Goal: Task Accomplishment & Management: Use online tool/utility

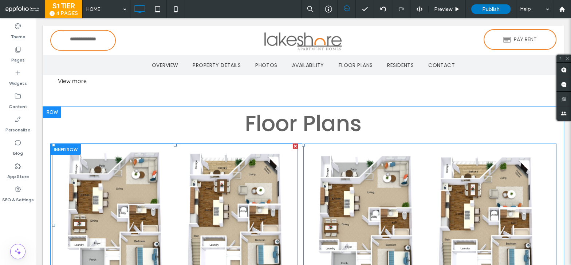
scroll to position [1166, 0]
click at [73, 145] on div at bounding box center [65, 148] width 31 height 11
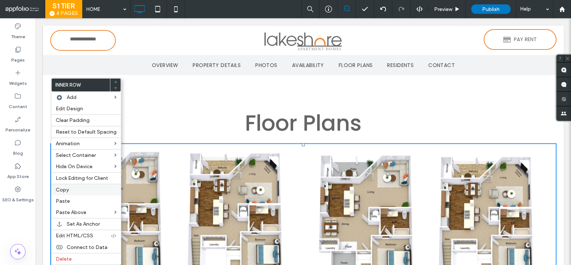
click at [73, 187] on label "Copy" at bounding box center [86, 190] width 61 height 6
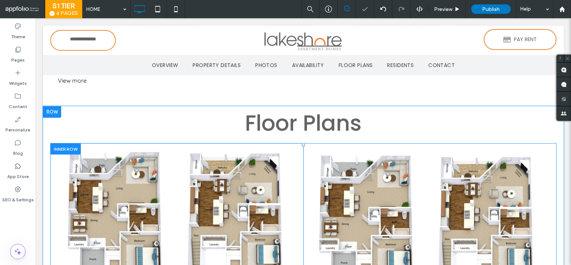
click at [65, 146] on div at bounding box center [65, 148] width 31 height 11
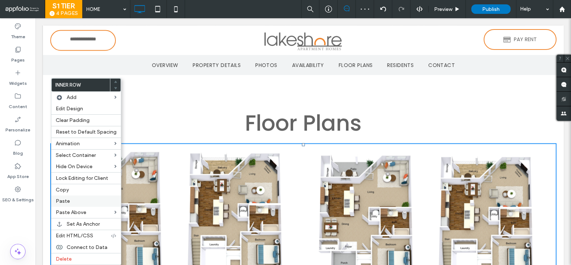
click at [68, 199] on span "Paste" at bounding box center [63, 201] width 14 height 6
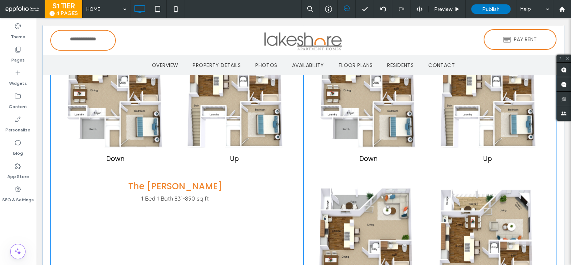
scroll to position [1295, 0]
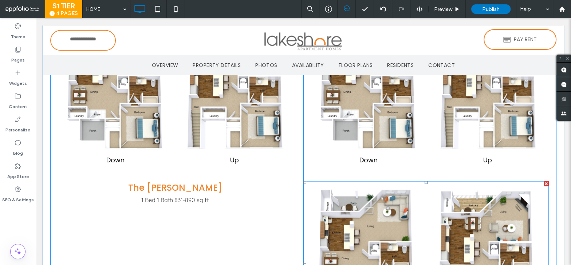
click at [546, 181] on div at bounding box center [545, 183] width 5 height 5
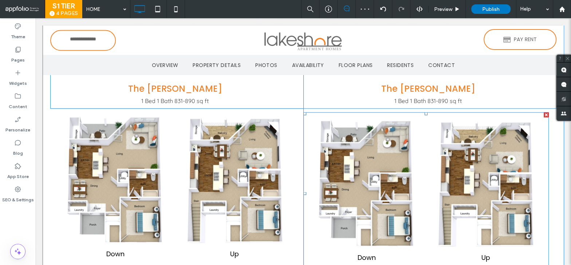
scroll to position [1390, 0]
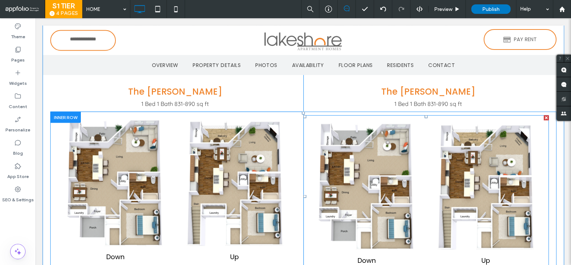
click at [546, 117] on div at bounding box center [545, 117] width 5 height 5
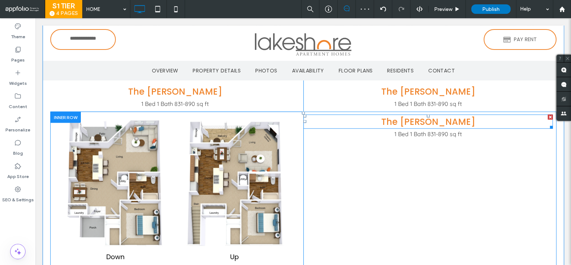
click at [550, 115] on div at bounding box center [549, 117] width 5 height 5
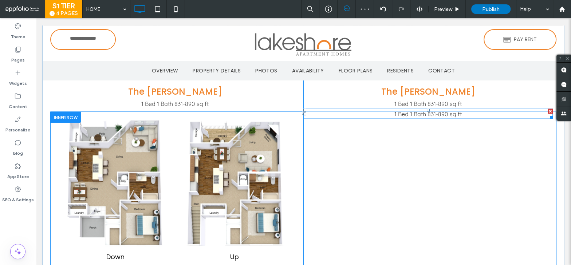
click at [550, 110] on div at bounding box center [549, 111] width 5 height 5
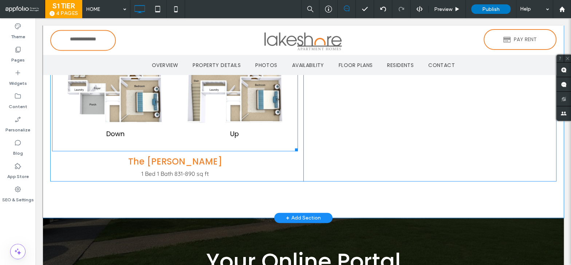
scroll to position [1515, 0]
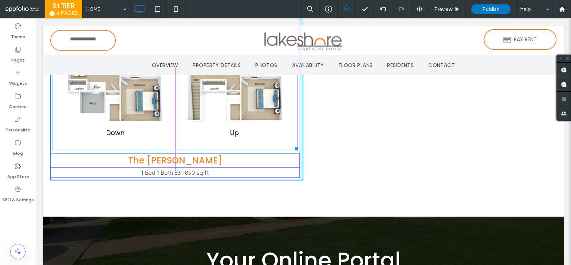
drag, startPoint x: 296, startPoint y: 146, endPoint x: 305, endPoint y: 146, distance: 9.8
click at [305, 146] on div "Click To Paste Click To Paste Down Button Up Button W:685 H:446.667 The [PERSON…" at bounding box center [303, 84] width 506 height 193
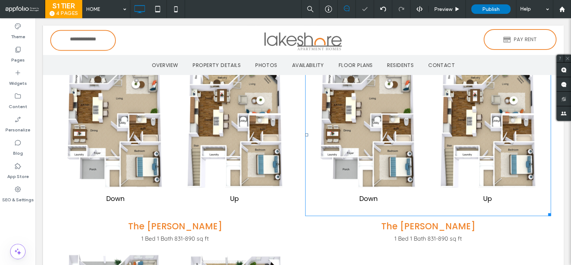
scroll to position [1251, 0]
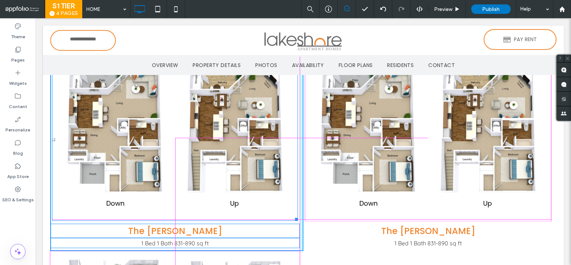
drag, startPoint x: 297, startPoint y: 215, endPoint x: 309, endPoint y: 216, distance: 12.4
click at [309, 216] on div "Down Button Up Button W:685 H:445.998 The [PERSON_NAME] 1 Bed 1 Bath 831-890 sq…" at bounding box center [303, 154] width 506 height 193
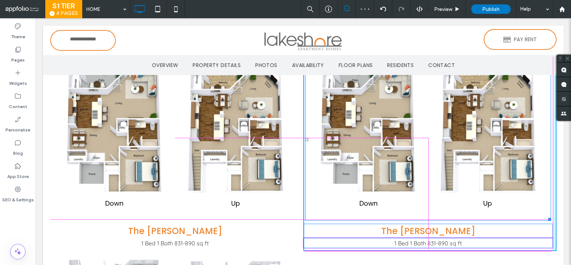
drag, startPoint x: 550, startPoint y: 216, endPoint x: 564, endPoint y: 216, distance: 14.6
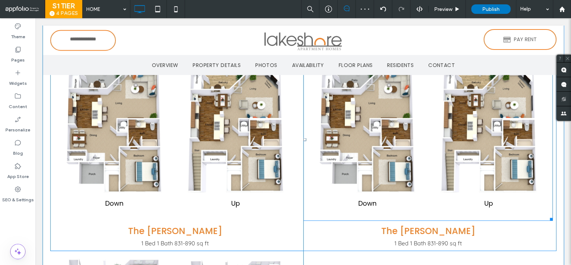
click at [554, 228] on div "Down Button Up Button The [PERSON_NAME] 1 Bed 1 Bath 831-890 sq ft Click To Pas…" at bounding box center [429, 154] width 253 height 193
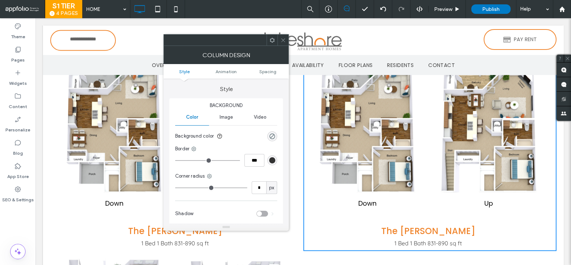
click at [265, 74] on ul "Style Animation Spacing" at bounding box center [225, 71] width 125 height 15
click at [265, 70] on span "Spacing" at bounding box center [267, 71] width 17 height 5
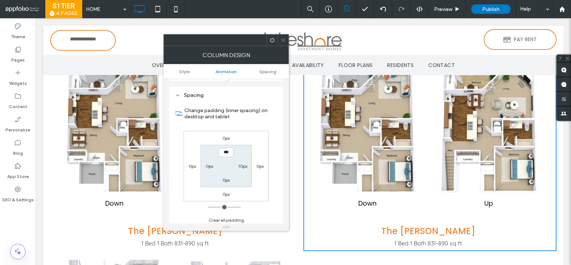
scroll to position [170, 0]
click at [240, 164] on label "10px" at bounding box center [242, 164] width 9 height 5
type input "**"
type input "*"
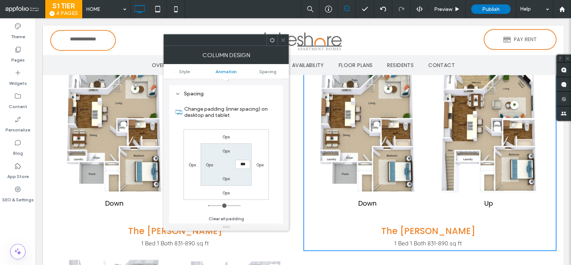
click at [207, 162] on label "0px" at bounding box center [210, 164] width 8 height 5
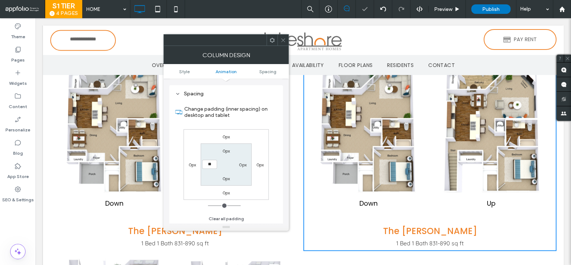
type input "**"
type input "****"
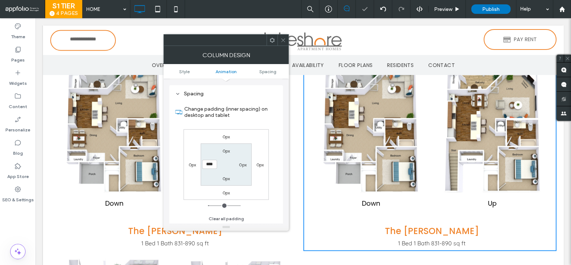
click at [282, 38] on icon at bounding box center [282, 39] width 5 height 5
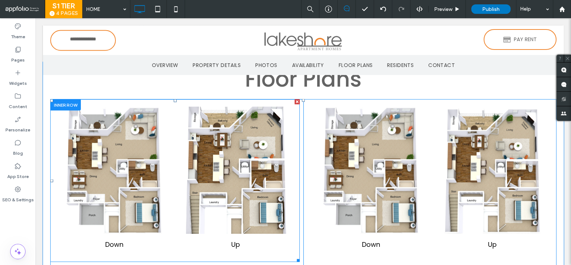
scroll to position [1293, 0]
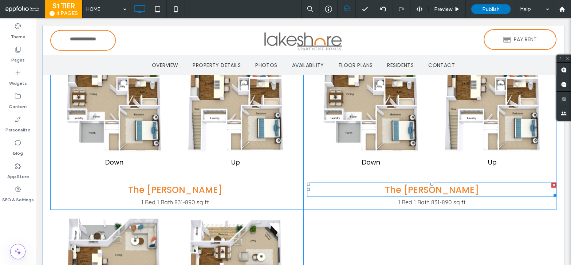
click at [443, 190] on span "The [PERSON_NAME]" at bounding box center [432, 189] width 94 height 12
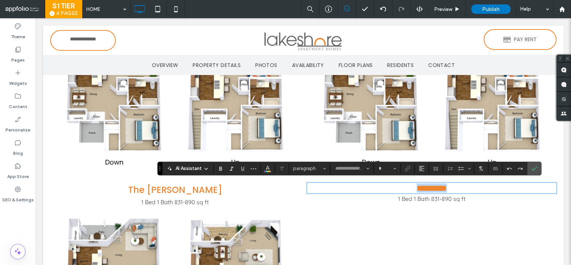
type input "*******"
type input "**"
paste div
type input "*********"
type input "**"
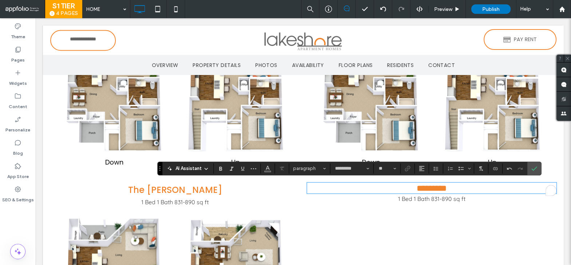
scroll to position [0, 0]
click at [436, 199] on span "1 Bed 1 Bath 831-890 sq ft" at bounding box center [431, 198] width 67 height 7
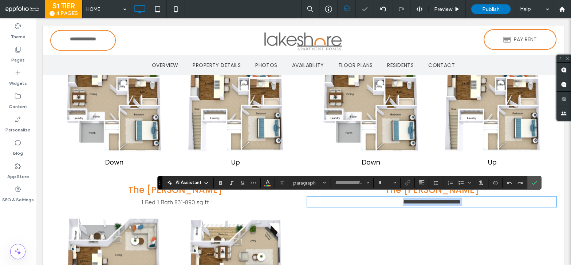
type input "*********"
type input "**"
click at [531, 181] on icon "Confirm" at bounding box center [534, 183] width 6 height 6
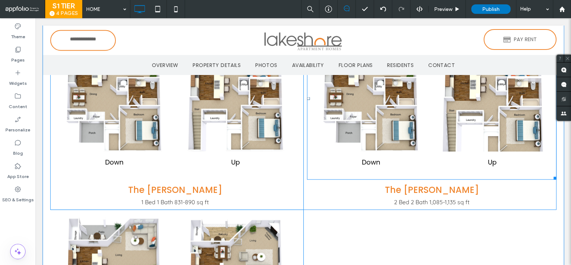
click at [447, 131] on link at bounding box center [492, 87] width 120 height 135
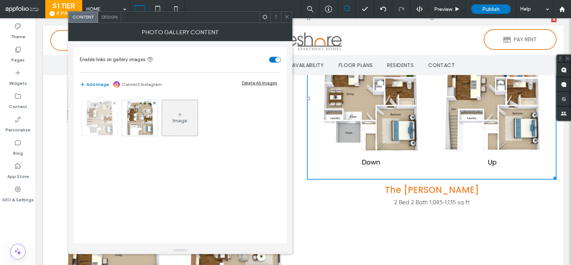
click at [109, 121] on img at bounding box center [99, 118] width 27 height 36
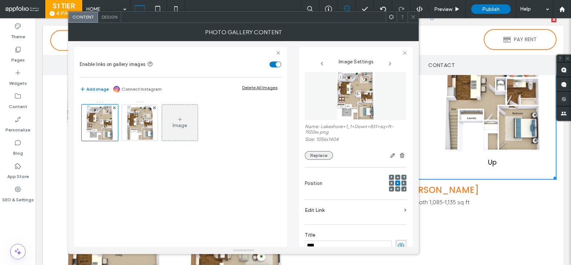
click at [323, 154] on button "Replace" at bounding box center [319, 155] width 28 height 9
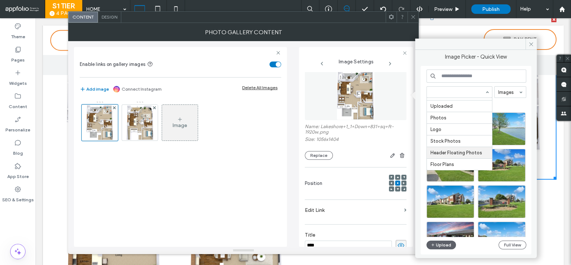
scroll to position [42, 0]
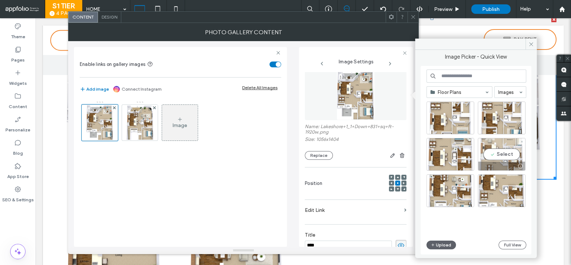
click at [517, 153] on div "Select" at bounding box center [502, 154] width 48 height 33
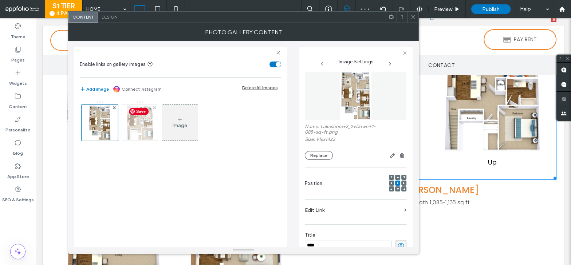
click at [142, 123] on img at bounding box center [140, 123] width 28 height 36
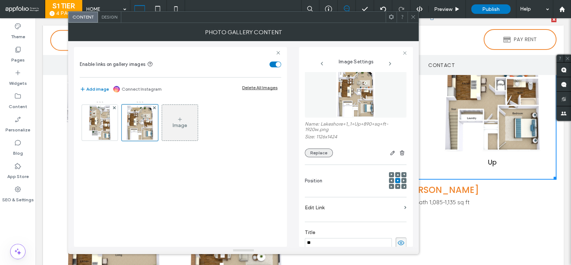
click at [319, 151] on button "Replace" at bounding box center [319, 153] width 28 height 9
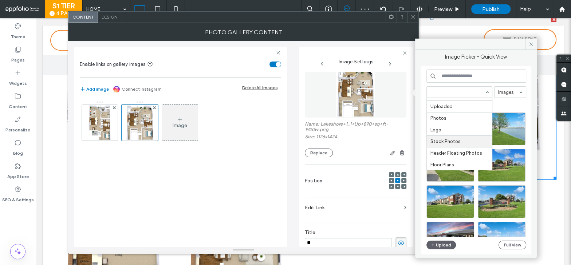
scroll to position [44, 0]
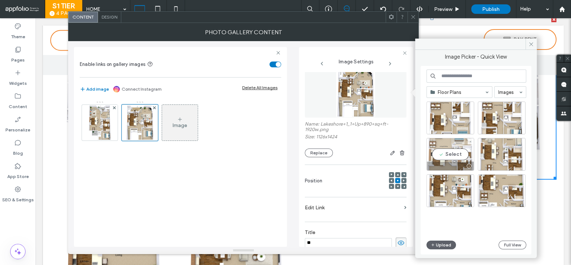
click at [463, 152] on div "Select" at bounding box center [450, 154] width 48 height 33
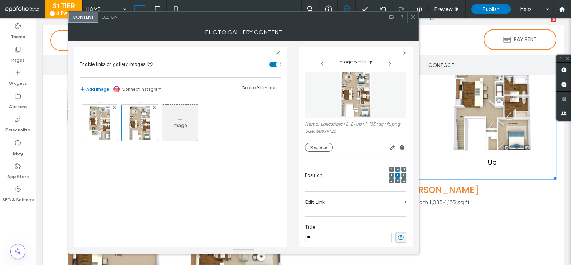
click at [411, 13] on span at bounding box center [412, 17] width 5 height 11
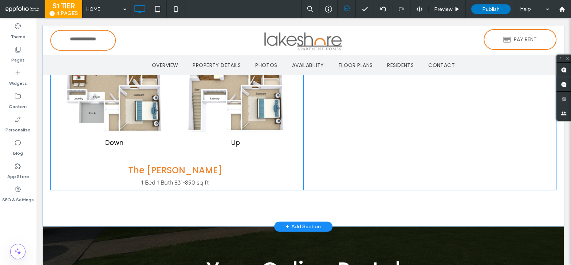
scroll to position [1510, 0]
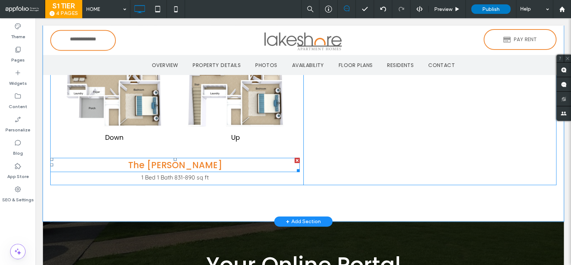
click at [194, 163] on span "The [PERSON_NAME]" at bounding box center [175, 165] width 94 height 12
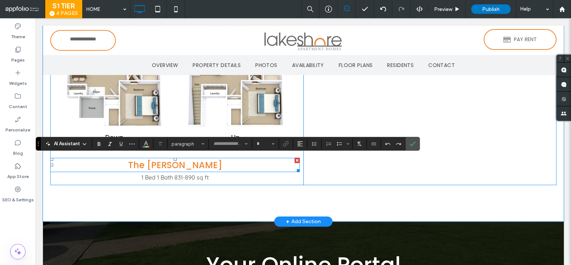
type input "*******"
type input "**"
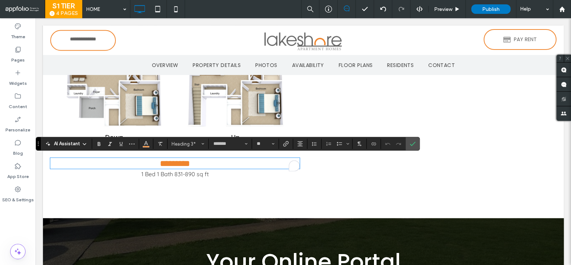
click at [196, 162] on h3 "*********" at bounding box center [174, 163] width 249 height 9
click at [411, 145] on icon "Confirm" at bounding box center [413, 144] width 6 height 6
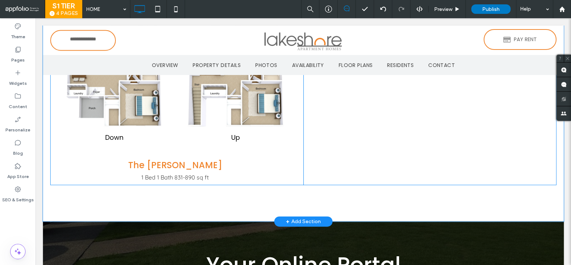
click at [187, 175] on span "1 Bed 1 Bath 831-890 sq ft" at bounding box center [174, 177] width 67 height 7
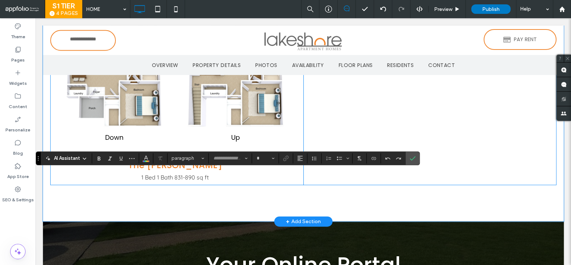
type input "*********"
type input "**"
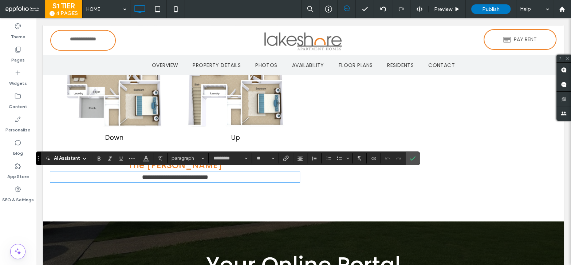
scroll to position [0, 0]
click at [411, 157] on icon "Confirm" at bounding box center [413, 158] width 6 height 6
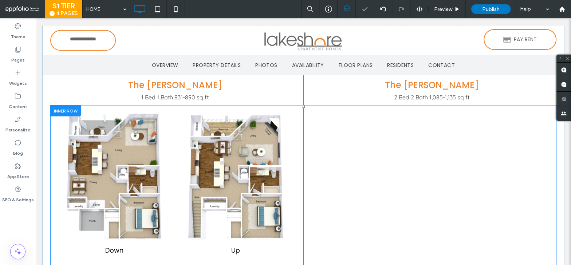
scroll to position [1397, 0]
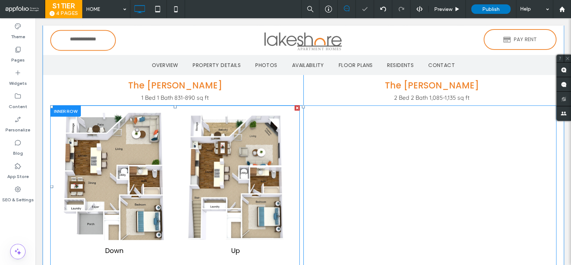
click at [124, 181] on link at bounding box center [114, 176] width 120 height 135
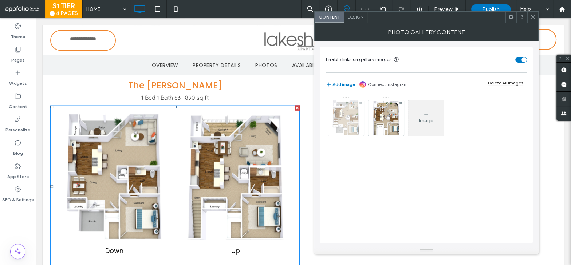
click at [346, 119] on img at bounding box center [345, 118] width 27 height 36
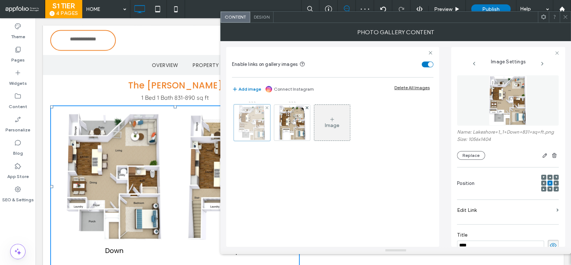
scroll to position [0, 0]
click at [475, 154] on button "Replace" at bounding box center [471, 155] width 28 height 9
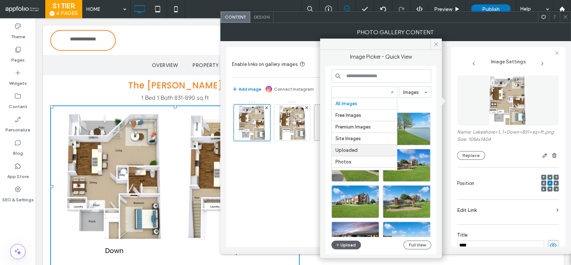
scroll to position [44, 0]
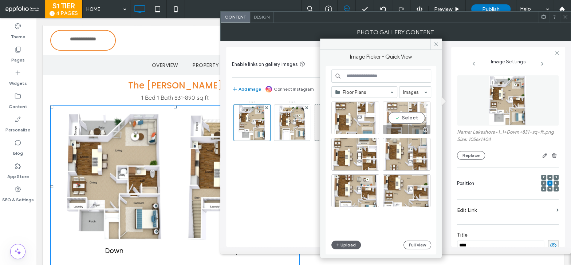
click at [419, 116] on div "Select" at bounding box center [407, 118] width 48 height 33
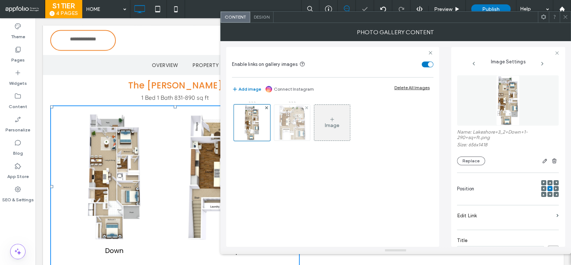
click at [292, 126] on img at bounding box center [292, 123] width 28 height 36
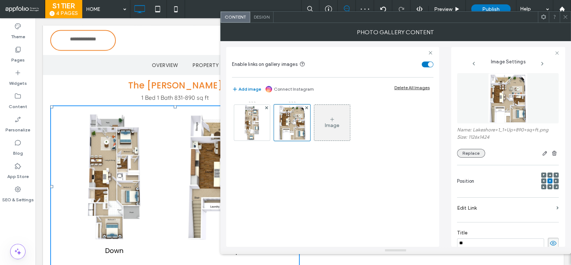
click at [475, 151] on button "Replace" at bounding box center [471, 153] width 28 height 9
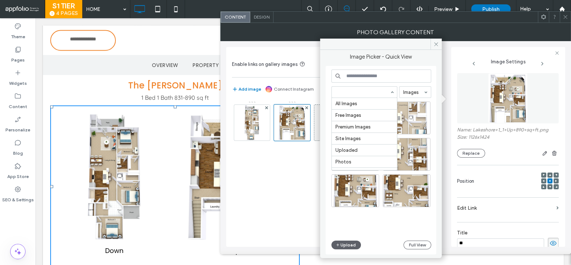
scroll to position [44, 0]
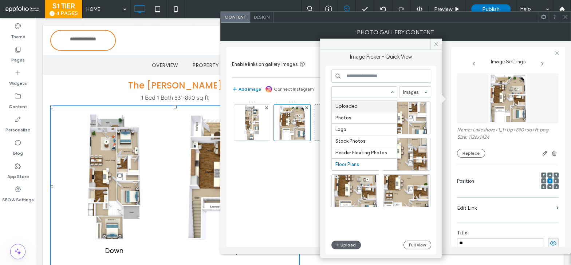
click at [392, 91] on span at bounding box center [364, 92] width 65 height 11
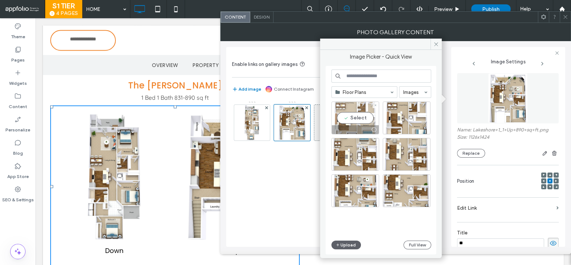
click at [367, 117] on div "Select" at bounding box center [355, 118] width 48 height 33
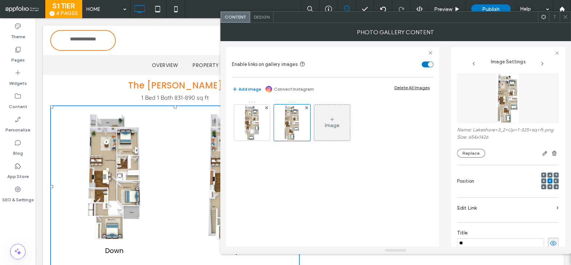
click at [564, 17] on icon at bounding box center [564, 16] width 5 height 5
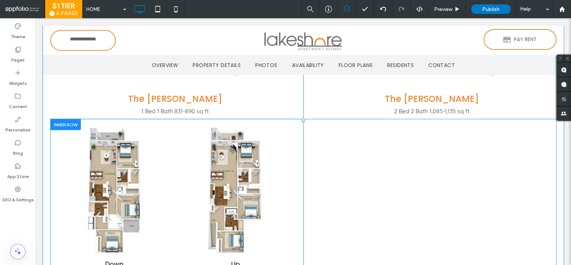
scroll to position [1382, 0]
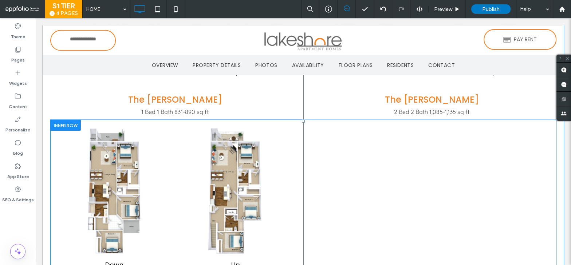
click at [66, 125] on div at bounding box center [65, 125] width 31 height 11
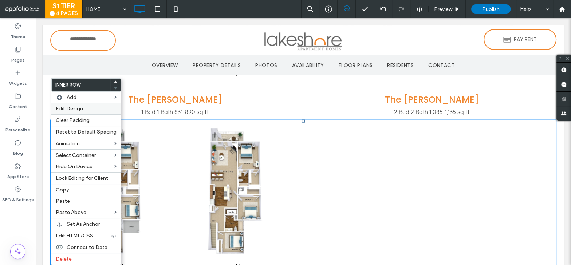
click at [85, 110] on label "Edit Design" at bounding box center [86, 109] width 61 height 6
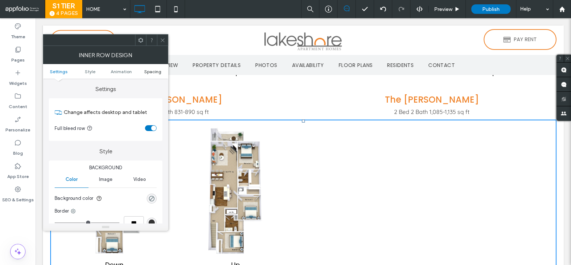
click at [157, 72] on span "Spacing" at bounding box center [152, 71] width 17 height 5
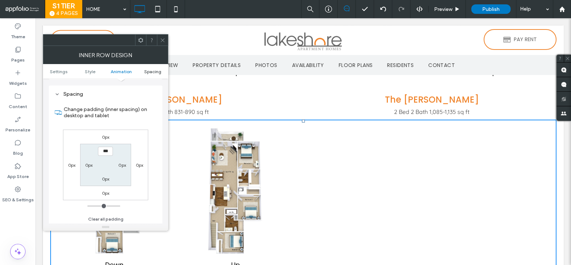
scroll to position [232, 0]
click at [106, 136] on label "0px" at bounding box center [106, 136] width 8 height 5
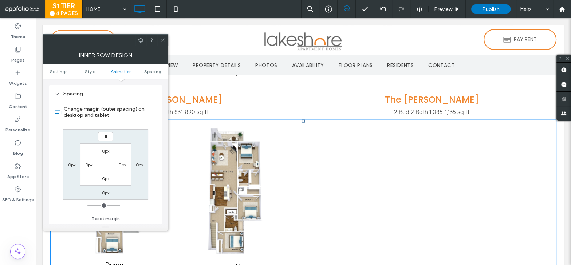
type input "**"
type input "****"
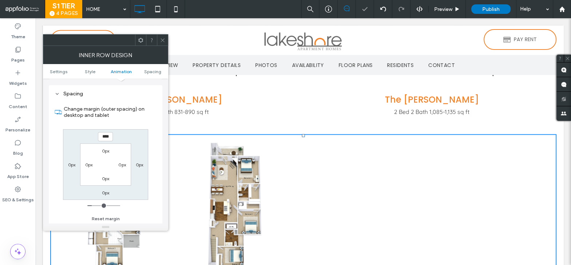
click at [162, 38] on icon at bounding box center [162, 39] width 5 height 5
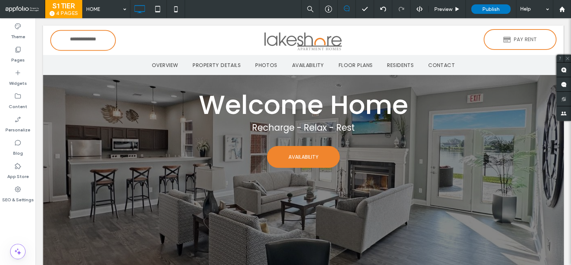
scroll to position [0, 0]
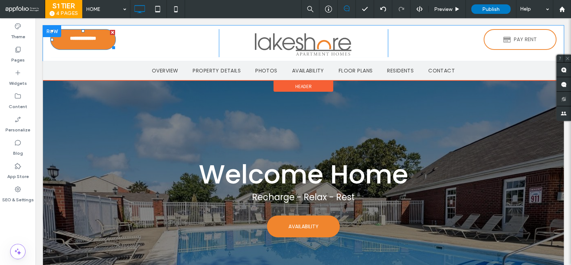
click at [85, 37] on span "*******" at bounding box center [83, 40] width 20 height 8
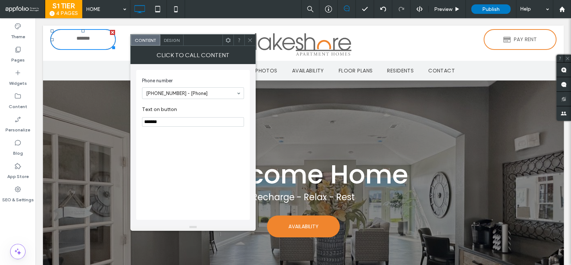
click at [170, 39] on span "Design" at bounding box center [172, 39] width 16 height 5
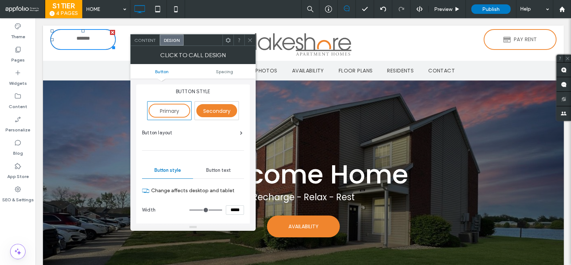
click at [249, 37] on span at bounding box center [249, 40] width 5 height 11
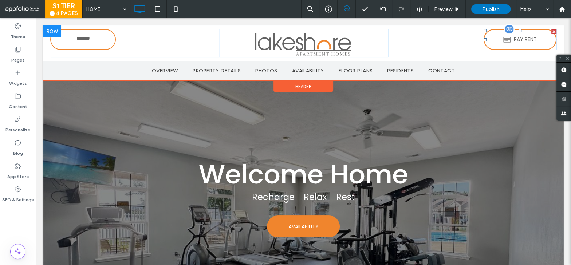
click at [533, 43] on span at bounding box center [519, 39] width 73 height 21
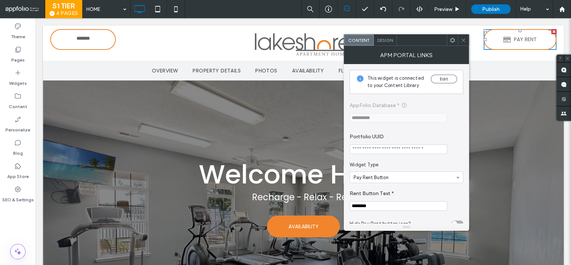
click at [461, 38] on icon at bounding box center [462, 39] width 5 height 5
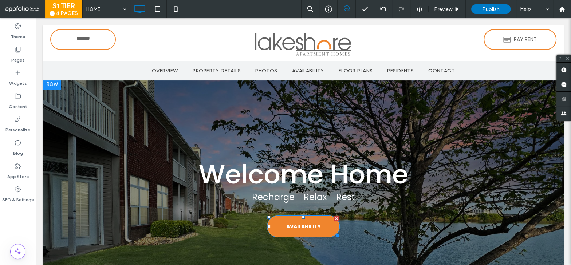
click at [313, 228] on span "AVAILABILITY" at bounding box center [303, 226] width 35 height 15
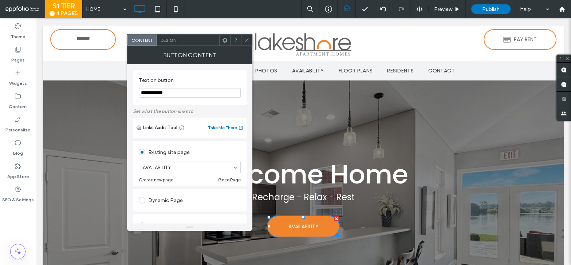
click at [246, 36] on span at bounding box center [246, 40] width 5 height 11
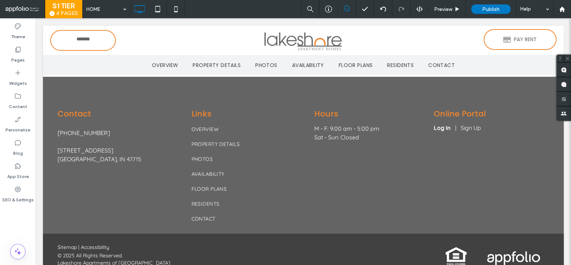
scroll to position [2123, 0]
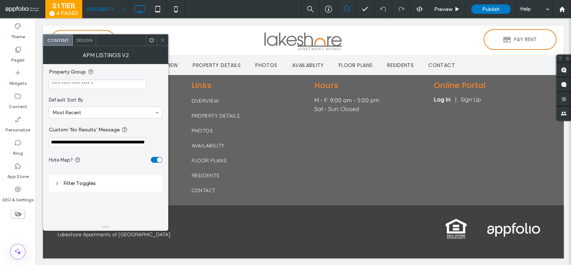
click at [87, 40] on span "Design" at bounding box center [84, 39] width 16 height 5
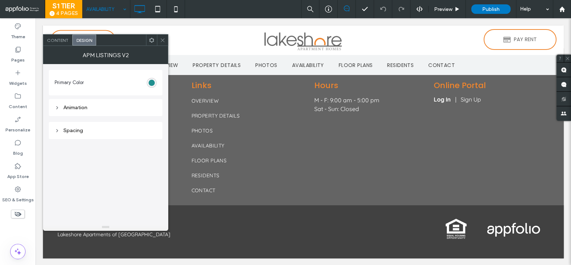
click at [152, 82] on div "#008080" at bounding box center [152, 83] width 6 height 6
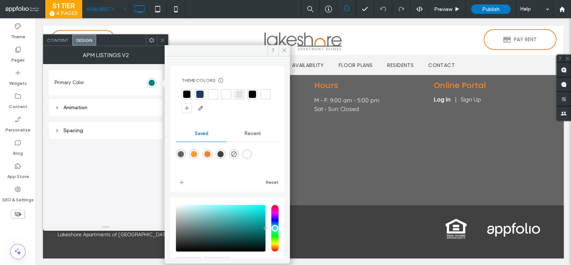
click at [181, 153] on div "rgba(100,100,100,1)" at bounding box center [181, 154] width 6 height 6
type input "*******"
click at [283, 50] on icon at bounding box center [283, 50] width 5 height 5
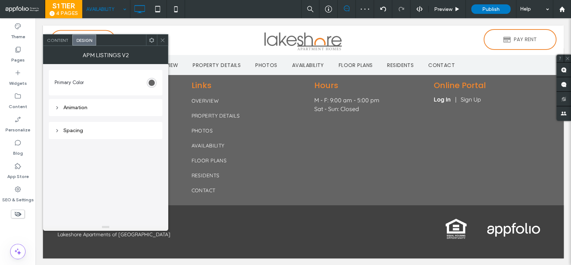
click at [163, 37] on icon at bounding box center [162, 39] width 5 height 5
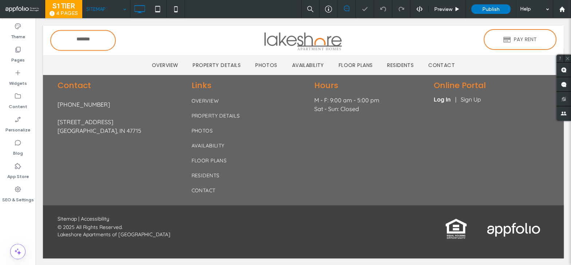
type input "*******"
type input "**"
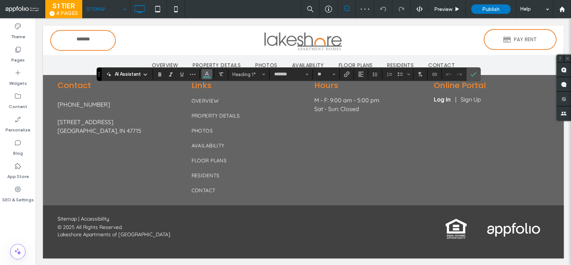
click at [205, 74] on use "Color" at bounding box center [207, 74] width 4 height 4
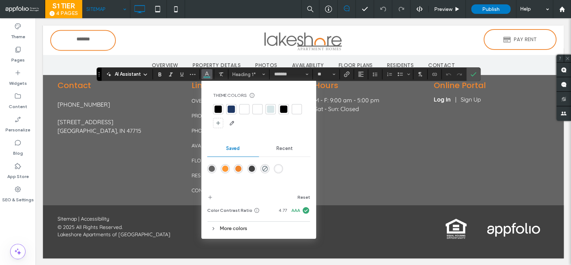
click at [212, 168] on div "rgba(100,100,100,1)" at bounding box center [212, 169] width 6 height 6
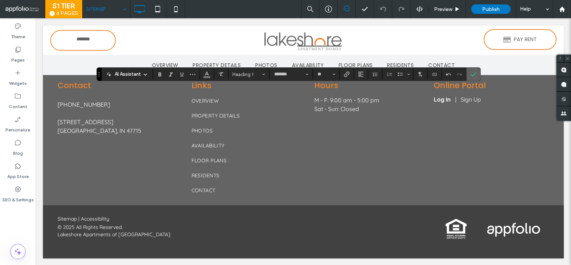
click at [471, 75] on use "Confirm" at bounding box center [474, 74] width 6 height 4
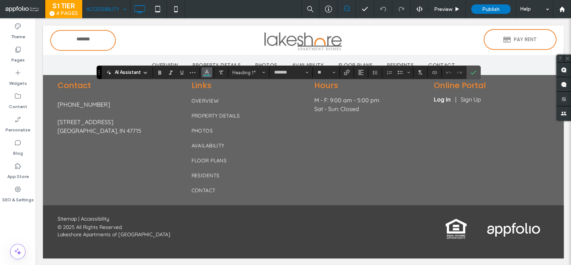
click at [206, 74] on icon "Color" at bounding box center [207, 72] width 6 height 6
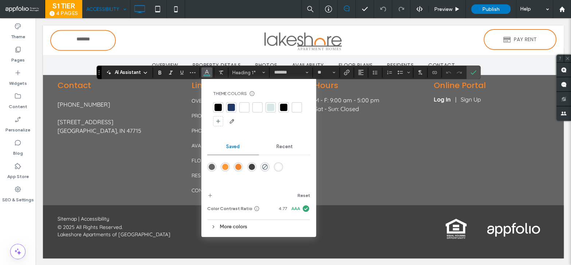
click at [212, 167] on div "rgba(100,100,100,1)" at bounding box center [212, 167] width 6 height 6
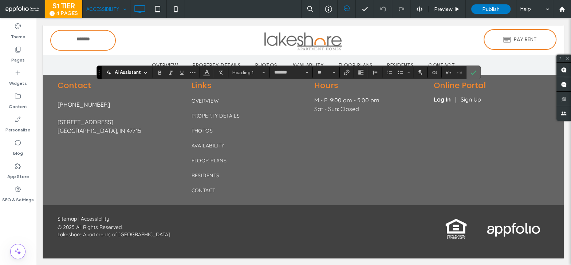
click at [473, 71] on use "Confirm" at bounding box center [474, 72] width 6 height 4
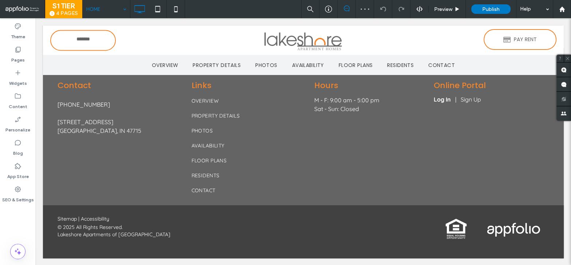
click at [124, 12] on div "HOME" at bounding box center [106, 9] width 47 height 18
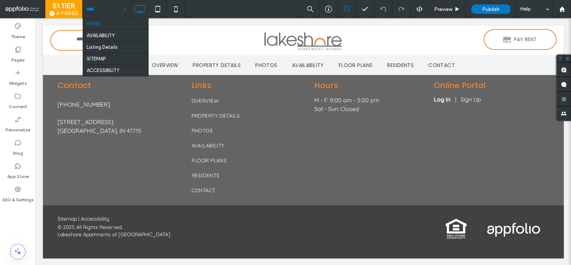
click at [125, 10] on div "HOME AVAILABILITY Listing Details SITEMAP ACCESSIBILITY" at bounding box center [106, 9] width 47 height 18
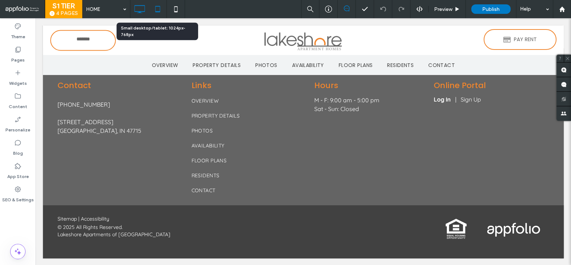
click at [161, 11] on icon at bounding box center [157, 9] width 15 height 15
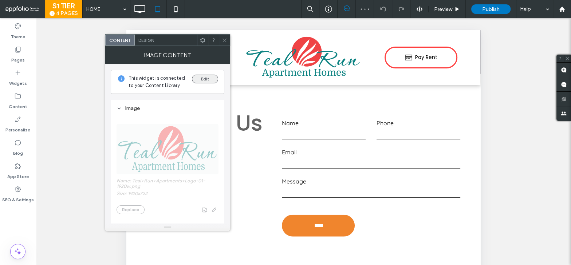
click at [201, 75] on button "Edit" at bounding box center [205, 79] width 26 height 9
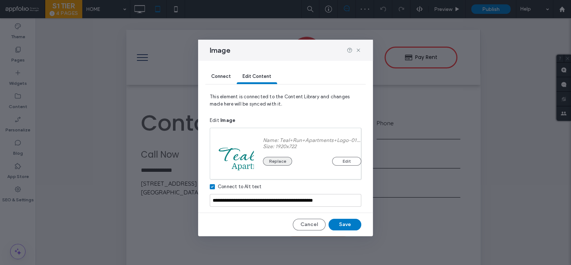
click at [281, 158] on button "Replace" at bounding box center [277, 161] width 29 height 9
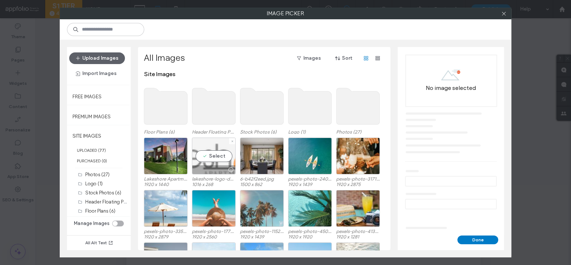
click at [204, 157] on div "Select" at bounding box center [214, 156] width 44 height 37
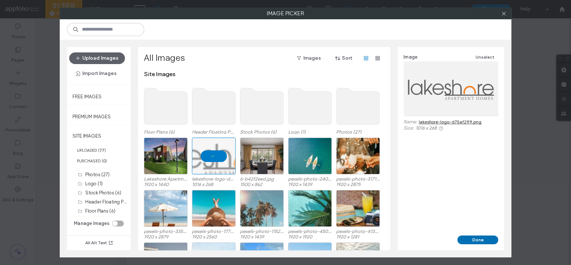
click at [477, 239] on button "Done" at bounding box center [477, 240] width 41 height 9
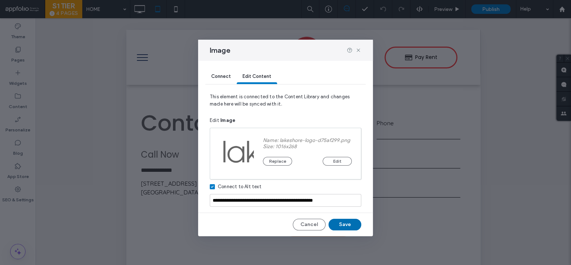
click at [353, 223] on button "Save" at bounding box center [344, 225] width 33 height 12
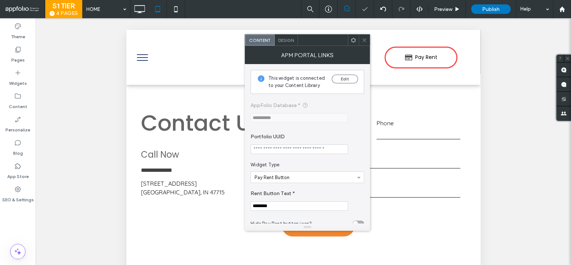
click at [365, 39] on icon at bounding box center [363, 39] width 5 height 5
click at [284, 40] on span "Design" at bounding box center [286, 39] width 16 height 5
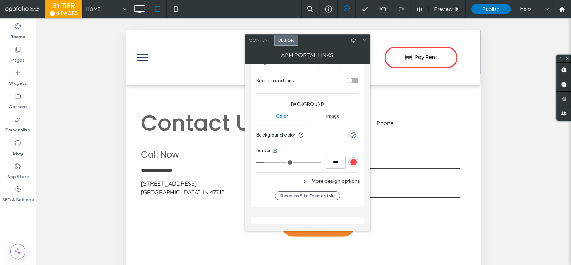
scroll to position [126, 0]
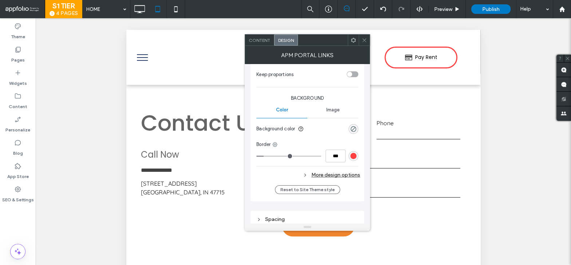
click at [354, 154] on div "rgb(255, 64, 64)" at bounding box center [353, 156] width 6 height 6
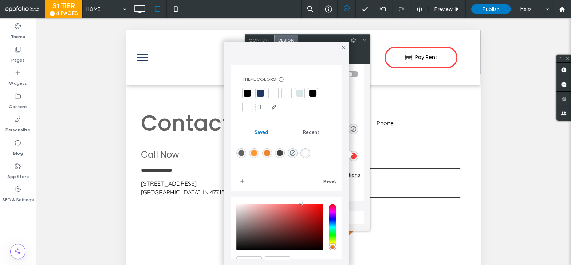
click at [267, 153] on div "rgba(240,133,45,1)" at bounding box center [267, 153] width 6 height 6
type input "*"
type input "*******"
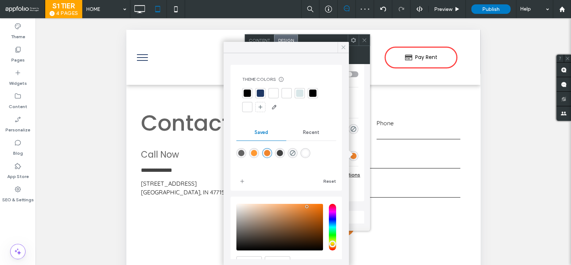
click at [343, 48] on icon at bounding box center [343, 47] width 7 height 7
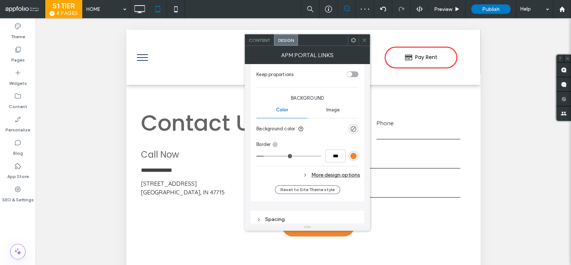
scroll to position [129, 0]
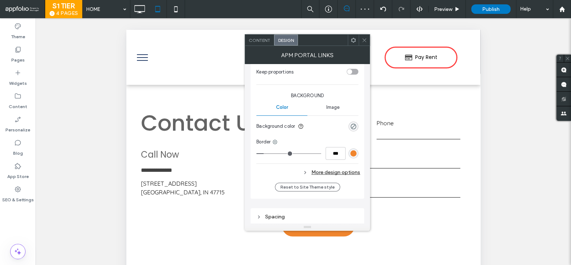
click at [354, 170] on div "More design options" at bounding box center [308, 172] width 104 height 10
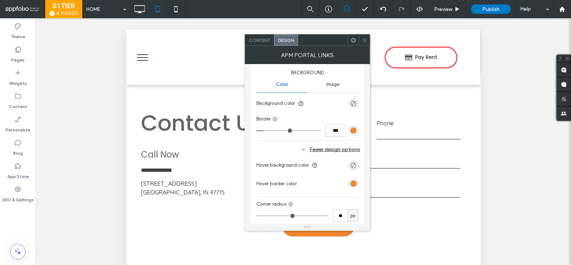
scroll to position [165, 0]
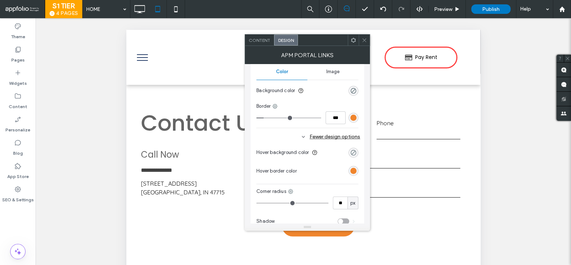
click at [354, 153] on div "rgba(0, 0, 0, 0)" at bounding box center [353, 153] width 6 height 6
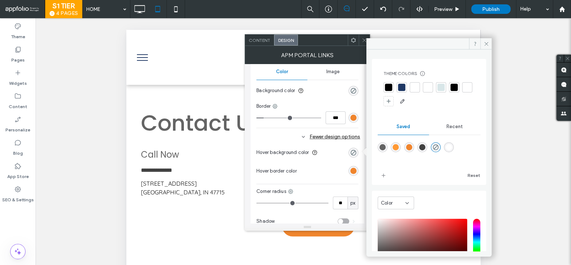
click at [412, 147] on div "rgba(240,133,45,1)" at bounding box center [409, 147] width 6 height 6
type input "*******"
type input "***"
type input "****"
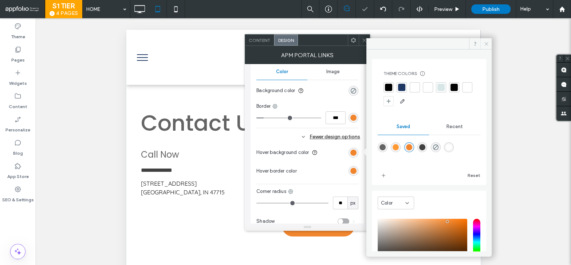
click at [483, 45] on icon at bounding box center [485, 43] width 5 height 5
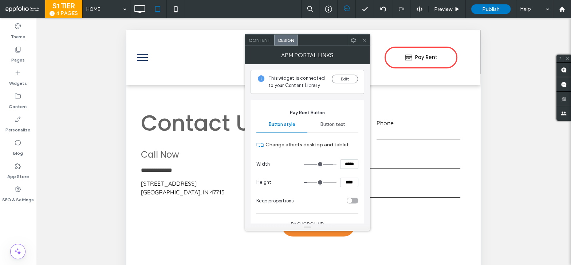
scroll to position [0, 0]
click at [332, 121] on span "Button text" at bounding box center [332, 124] width 25 height 6
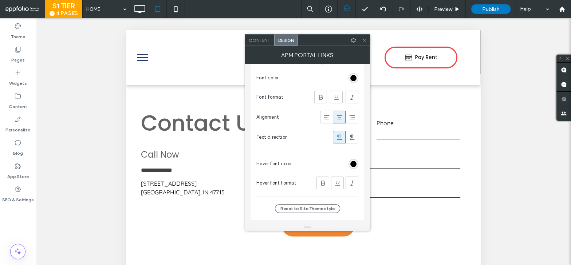
scroll to position [142, 0]
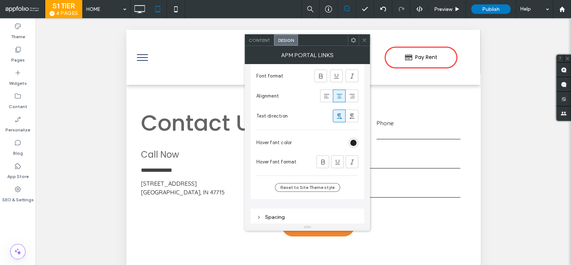
click at [354, 141] on div "rgb(0, 0, 0)" at bounding box center [353, 143] width 6 height 6
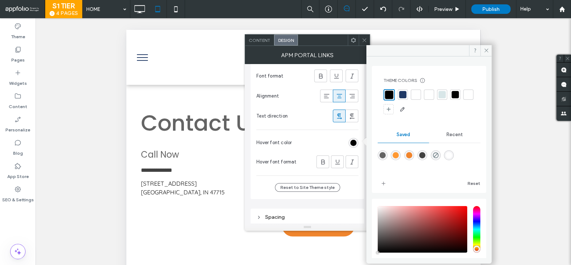
click at [452, 153] on div "rgba(255,255,255,1)" at bounding box center [449, 155] width 6 height 6
type input "*******"
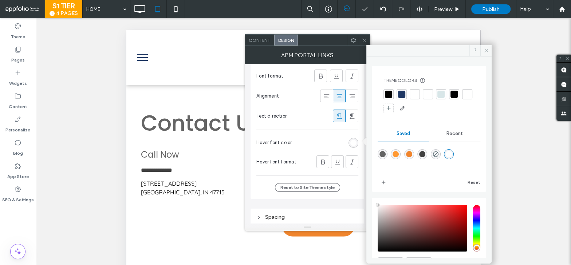
click at [486, 48] on icon at bounding box center [485, 50] width 5 height 5
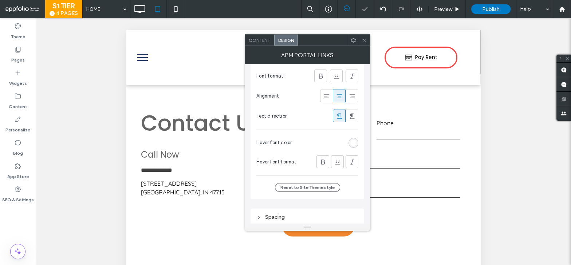
click at [365, 38] on icon at bounding box center [363, 39] width 5 height 5
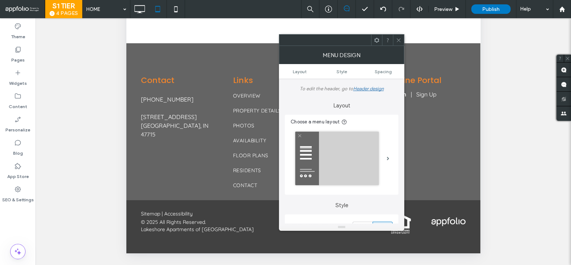
scroll to position [0, 0]
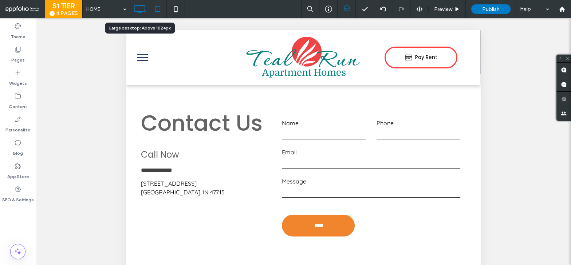
click at [138, 7] on icon at bounding box center [139, 9] width 15 height 15
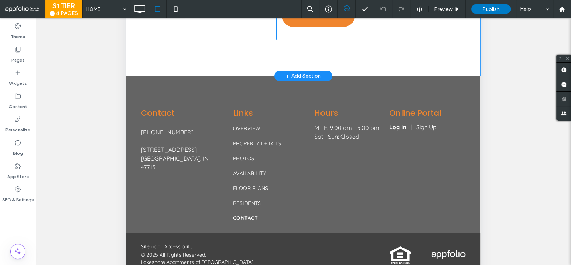
scroll to position [242, 0]
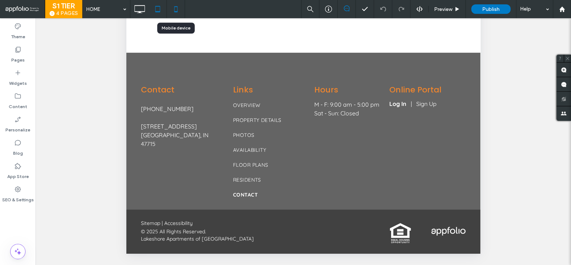
click at [180, 12] on icon at bounding box center [176, 9] width 15 height 15
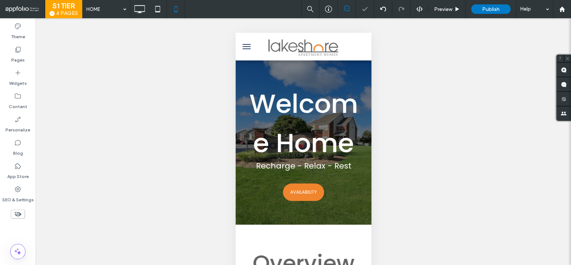
scroll to position [0, 0]
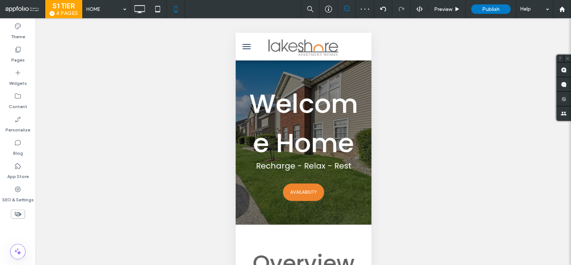
click at [245, 46] on span "menu" at bounding box center [246, 46] width 8 height 1
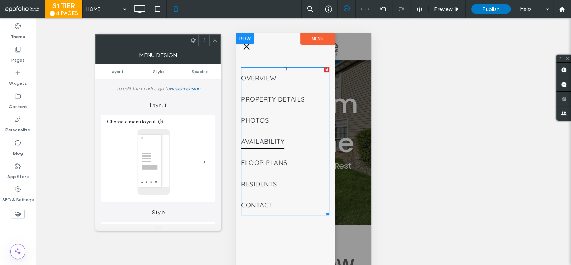
scroll to position [36, 0]
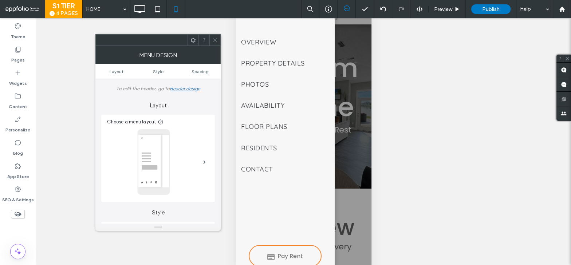
click at [214, 39] on icon at bounding box center [214, 39] width 5 height 5
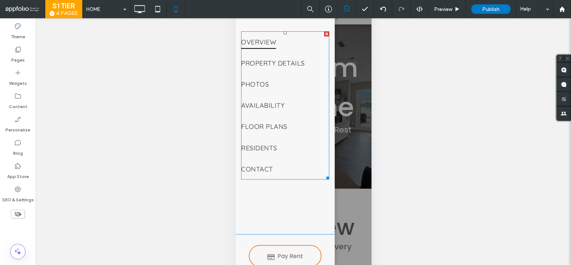
scroll to position [0, 0]
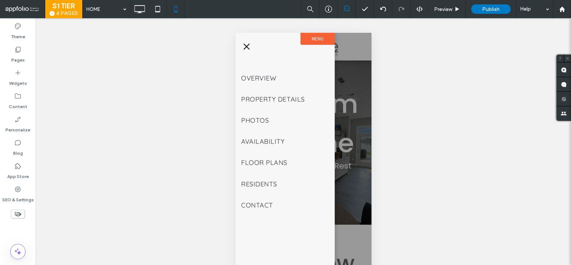
click at [246, 44] on button "menu" at bounding box center [246, 46] width 15 height 15
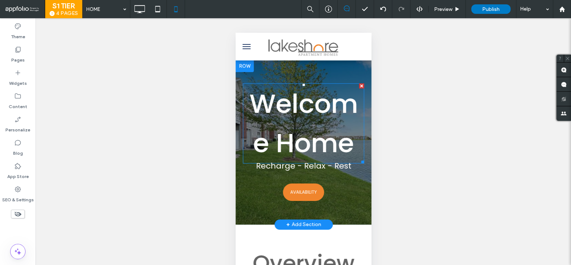
click at [289, 124] on span "Welcome Home" at bounding box center [303, 123] width 108 height 76
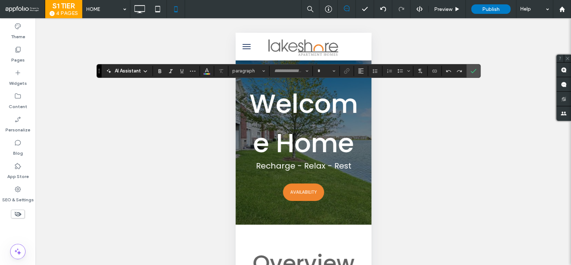
type input "*******"
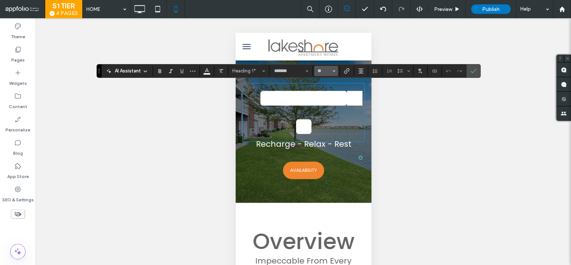
click at [329, 71] on button "**" at bounding box center [326, 71] width 24 height 10
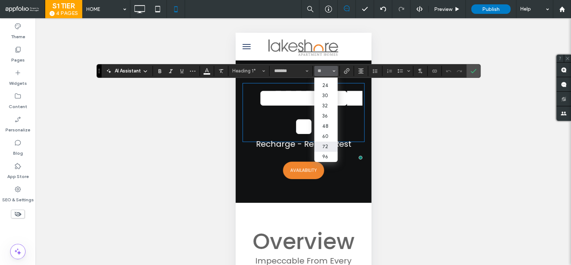
scroll to position [80, 0]
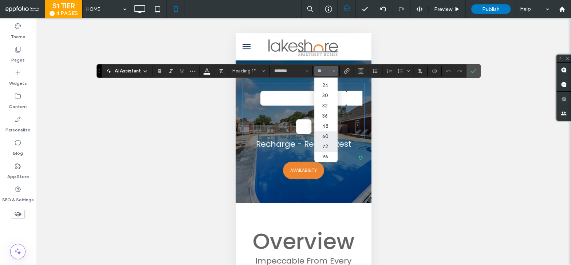
click at [325, 138] on label "60" at bounding box center [325, 136] width 23 height 10
type input "**"
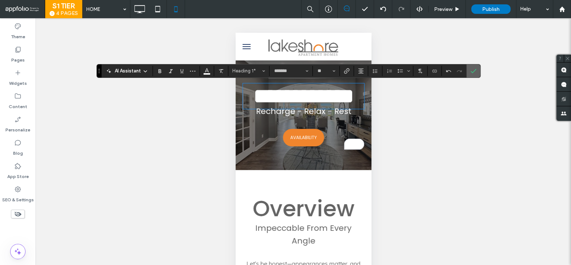
click at [470, 72] on use "Confirm" at bounding box center [473, 71] width 6 height 4
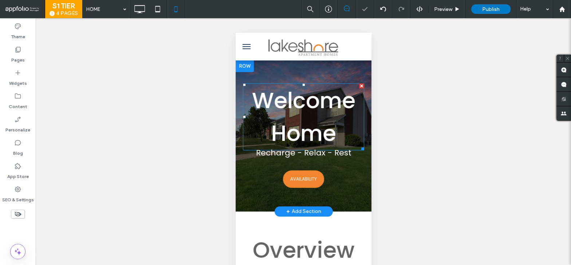
click at [320, 98] on span "Welcome Home" at bounding box center [303, 116] width 103 height 63
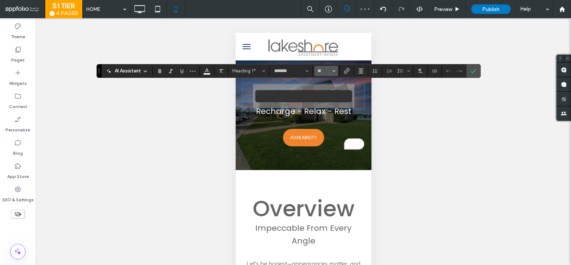
click at [330, 70] on button "**" at bounding box center [326, 71] width 24 height 10
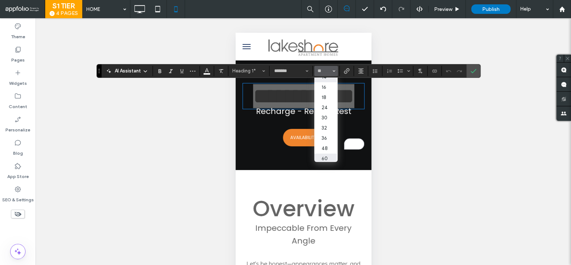
scroll to position [58, 1]
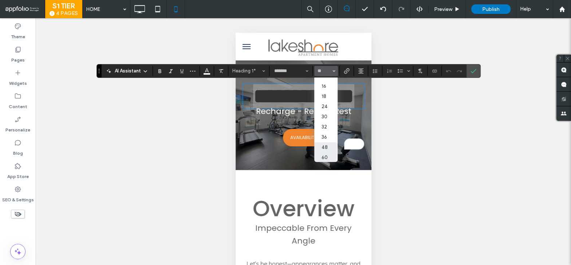
click at [323, 149] on label "48" at bounding box center [324, 147] width 23 height 10
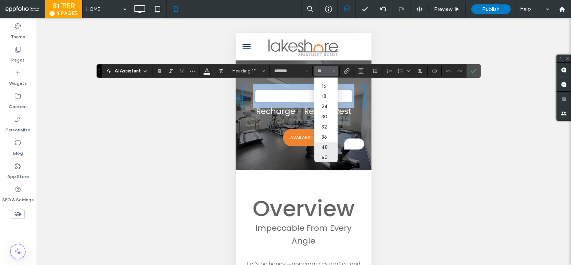
type input "**"
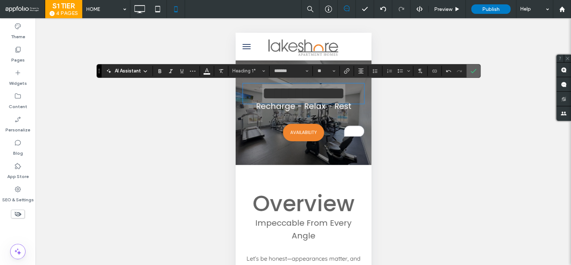
click at [470, 67] on span "Confirm" at bounding box center [471, 70] width 3 height 13
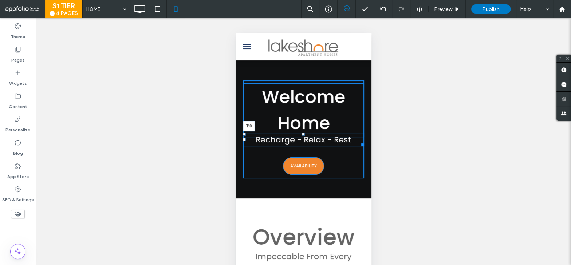
drag, startPoint x: 303, startPoint y: 133, endPoint x: 304, endPoint y: 139, distance: 6.2
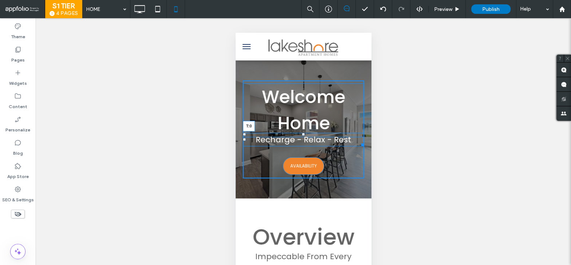
click at [304, 139] on div "Welcome Home Recharge - Relax - Rest T:0 AVAILABILITY Click To Paste" at bounding box center [302, 129] width 121 height 98
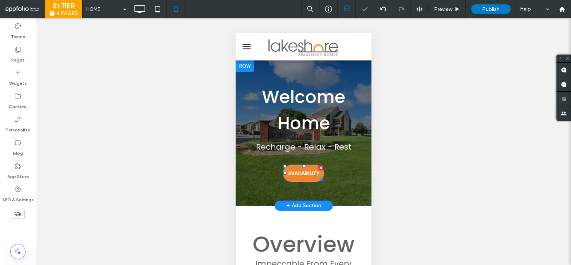
click at [311, 171] on span "AVAILABILITY" at bounding box center [303, 173] width 31 height 14
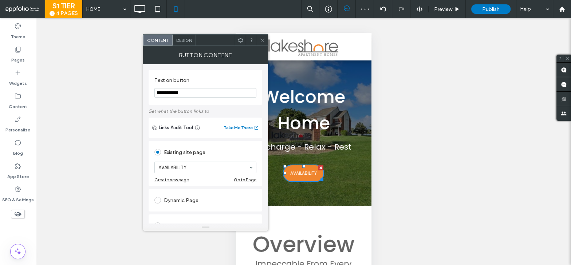
click at [187, 39] on span "Design" at bounding box center [184, 39] width 16 height 5
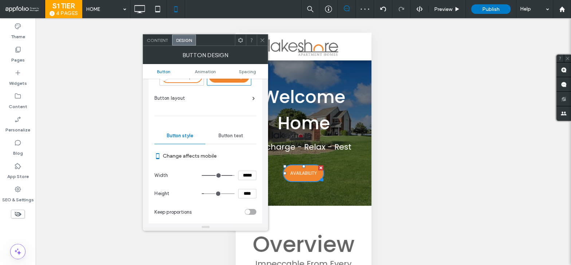
scroll to position [28, 0]
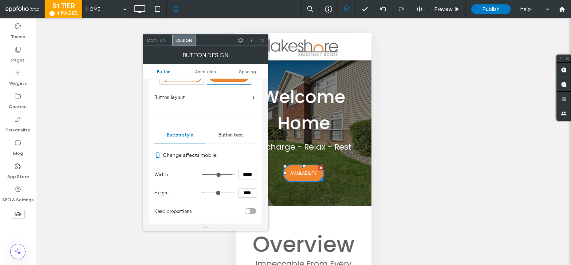
click at [260, 40] on icon at bounding box center [262, 39] width 5 height 5
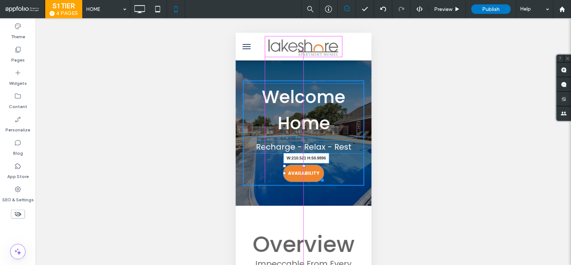
drag, startPoint x: 321, startPoint y: 179, endPoint x: 337, endPoint y: 180, distance: 16.1
click at [323, 180] on div at bounding box center [320, 178] width 5 height 5
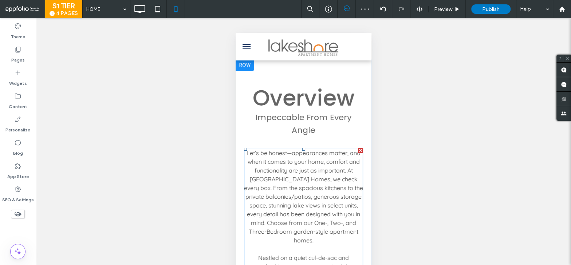
scroll to position [150, 0]
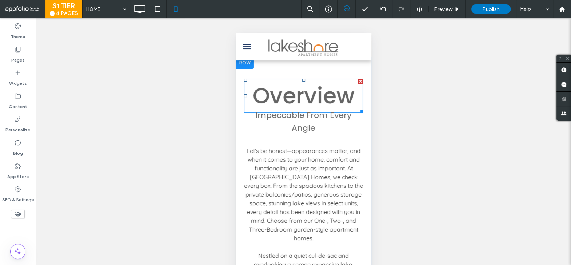
click at [332, 89] on span "Overview" at bounding box center [303, 95] width 102 height 31
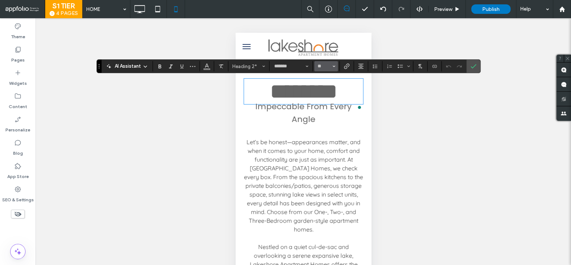
click at [330, 67] on button "**" at bounding box center [326, 66] width 24 height 10
click at [324, 123] on label "48" at bounding box center [325, 121] width 23 height 10
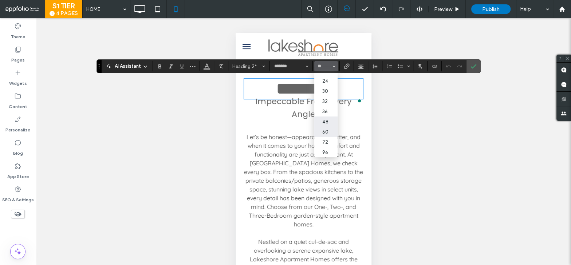
type input "**"
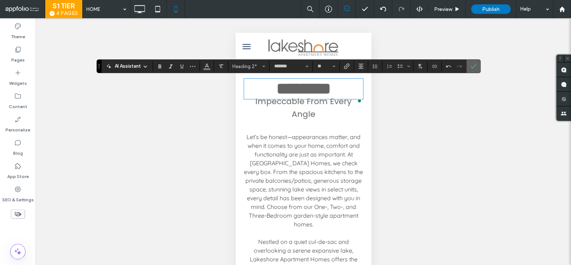
click at [470, 66] on icon "Confirm" at bounding box center [473, 66] width 6 height 6
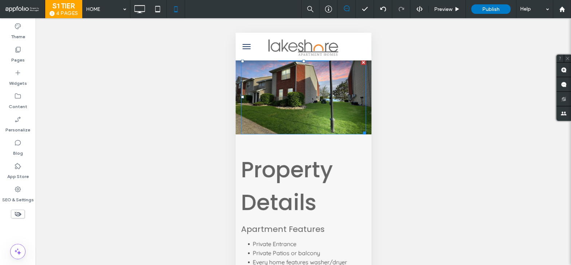
scroll to position [526, 0]
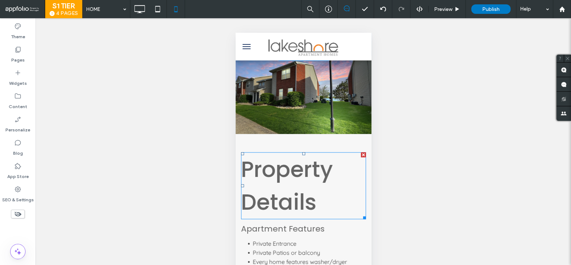
click at [327, 161] on h2 "Property Details" at bounding box center [303, 186] width 125 height 66
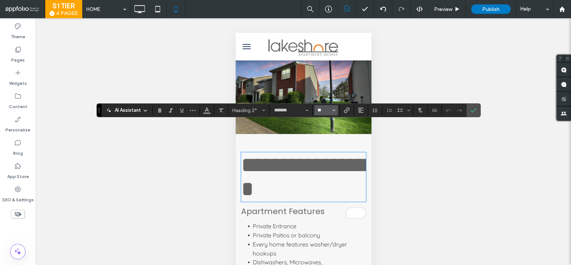
click at [325, 110] on input "**" at bounding box center [324, 110] width 14 height 6
type input "**"
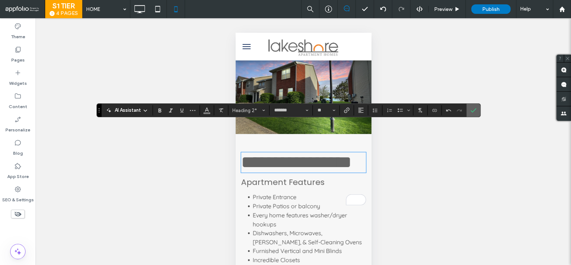
click at [472, 106] on span "Confirm" at bounding box center [473, 110] width 6 height 12
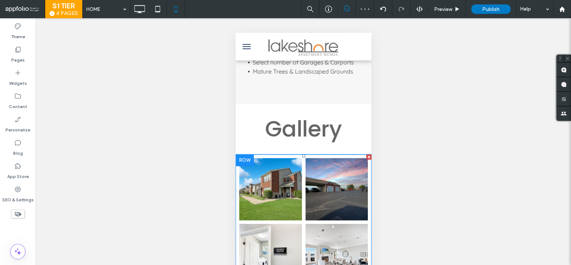
scroll to position [921, 0]
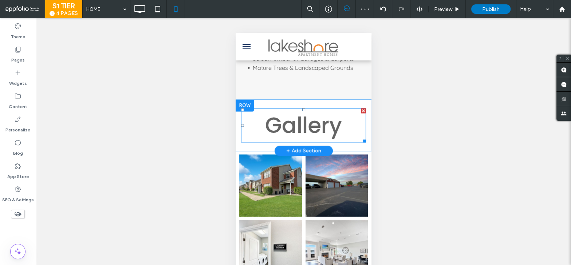
click at [325, 110] on span "Gallery" at bounding box center [303, 125] width 77 height 31
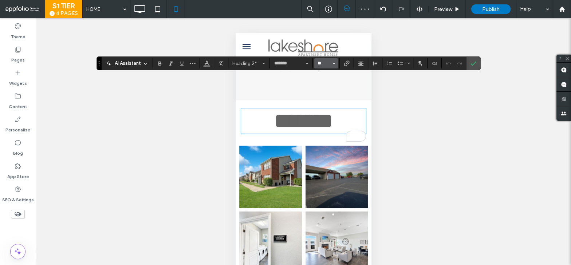
click at [325, 64] on input "**" at bounding box center [324, 63] width 14 height 6
type input "**"
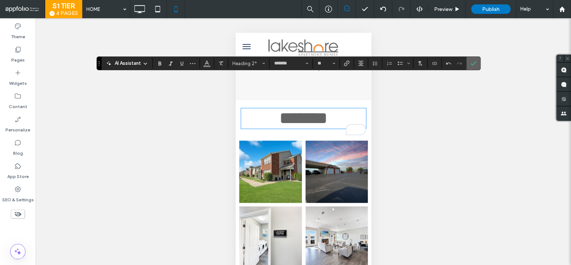
click at [472, 64] on icon "Confirm" at bounding box center [473, 63] width 6 height 6
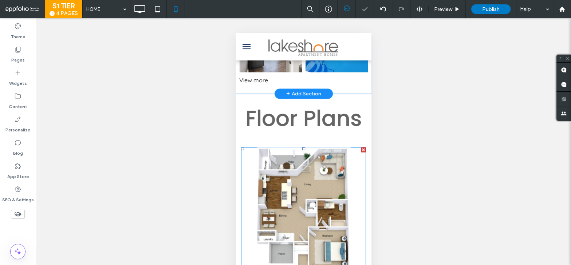
scroll to position [1192, 0]
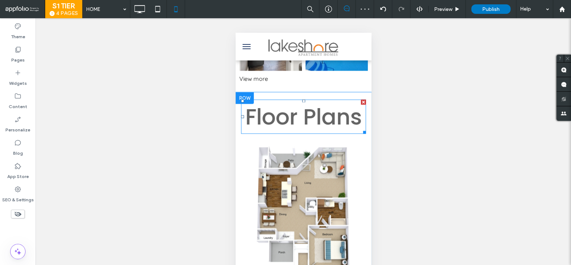
click at [318, 101] on span "Floor Plans" at bounding box center [303, 116] width 116 height 31
type input "*******"
type input "**"
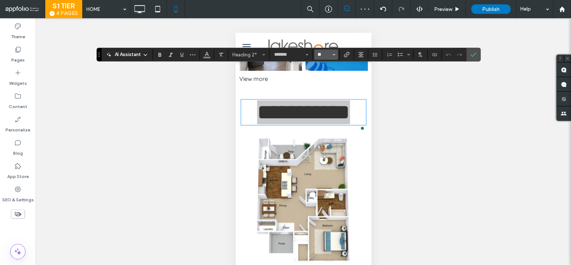
click at [321, 56] on input "**" at bounding box center [324, 55] width 14 height 6
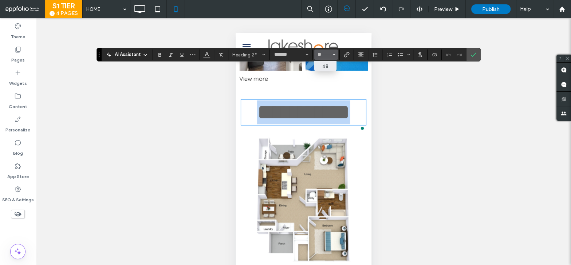
type input "**"
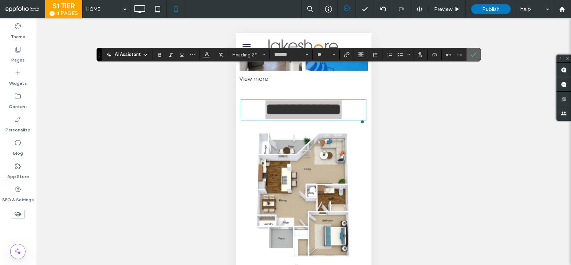
click at [471, 55] on use "Confirm" at bounding box center [473, 54] width 6 height 4
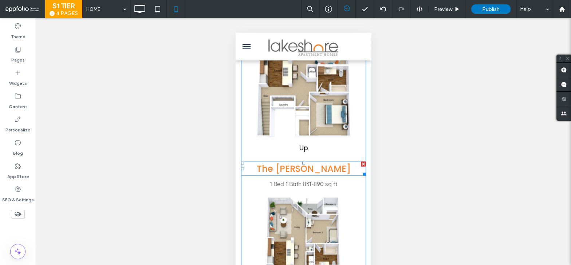
scroll to position [1464, 0]
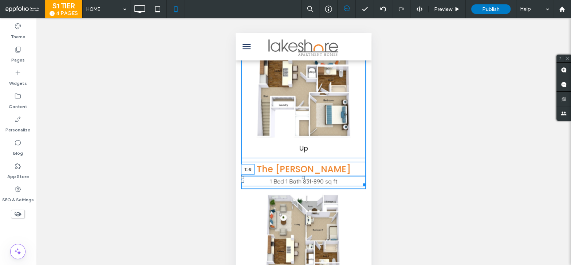
drag, startPoint x: 304, startPoint y: 149, endPoint x: 304, endPoint y: 139, distance: 10.2
click at [304, 139] on div "Down Button Up Button The Lloyd 1 Bed 1 Bath 831-890 sq ft T:-8 Click To Paste" at bounding box center [303, 26] width 125 height 325
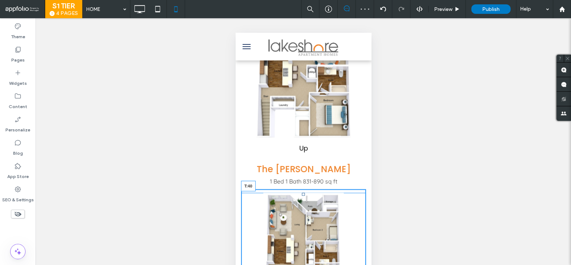
drag, startPoint x: 302, startPoint y: 163, endPoint x: 303, endPoint y: 174, distance: 10.9
click at [303, 193] on div at bounding box center [302, 194] width 3 height 3
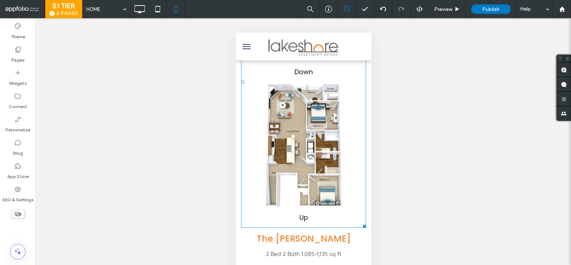
scroll to position [1733, 0]
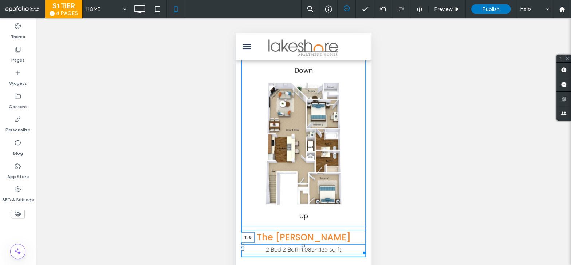
drag, startPoint x: 303, startPoint y: 216, endPoint x: 304, endPoint y: 202, distance: 13.9
click at [304, 202] on div "Down Button Up Button The Mesker 2 Bed 2 Bath 1,085-1,135 sq ft T:-8 Click To P…" at bounding box center [303, 89] width 125 height 336
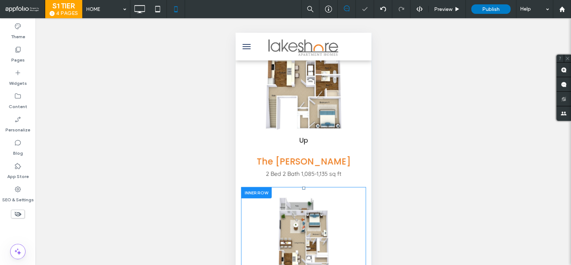
scroll to position [1818, 0]
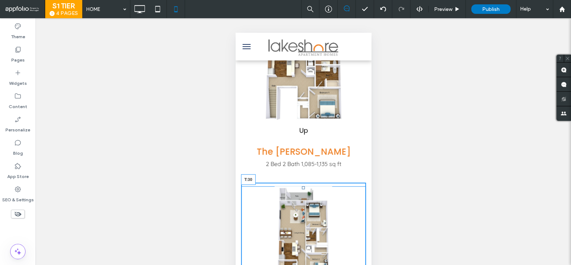
drag, startPoint x: 303, startPoint y: 155, endPoint x: 303, endPoint y: 162, distance: 7.3
click at [303, 186] on div at bounding box center [302, 187] width 3 height 3
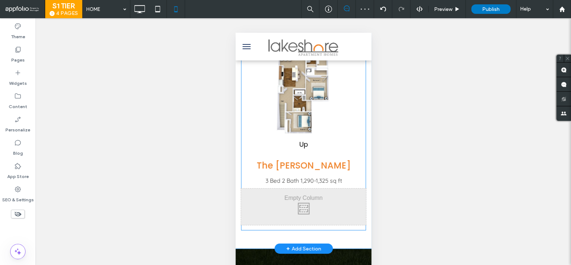
scroll to position [2148, 0]
click at [303, 188] on div "Click To Paste" at bounding box center [303, 206] width 125 height 36
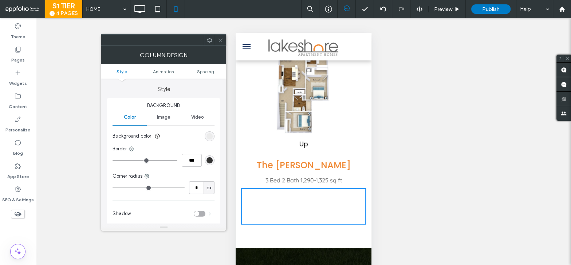
click at [209, 39] on use at bounding box center [209, 39] width 5 height 5
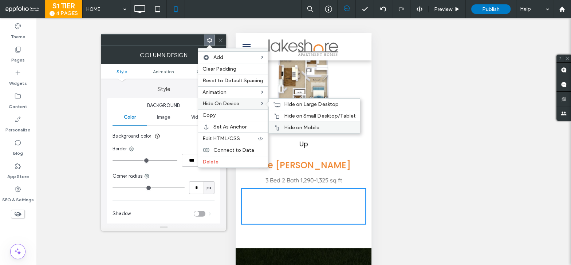
click at [293, 124] on span "Hide on Mobile" at bounding box center [301, 127] width 35 height 6
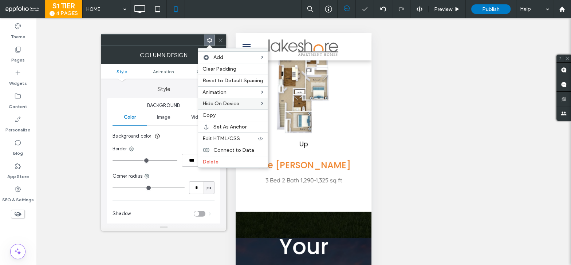
click at [217, 35] on div at bounding box center [220, 40] width 11 height 11
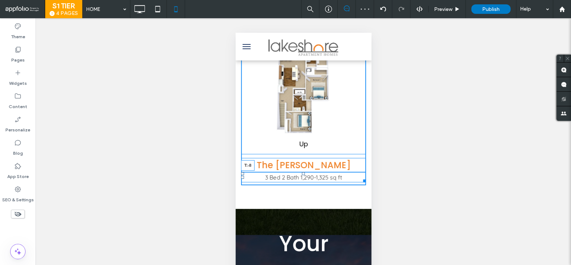
drag, startPoint x: 303, startPoint y: 144, endPoint x: 303, endPoint y: 134, distance: 10.2
click at [303, 134] on div "Down Button Up Button The Bosse 3 Bed 2 Bath 1,290-1,325 sq ft T:-8 Click To Pa…" at bounding box center [303, 19] width 125 height 333
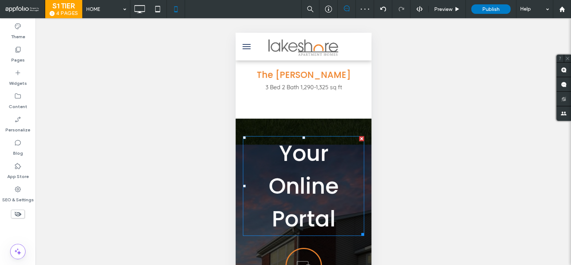
scroll to position [2238, 0]
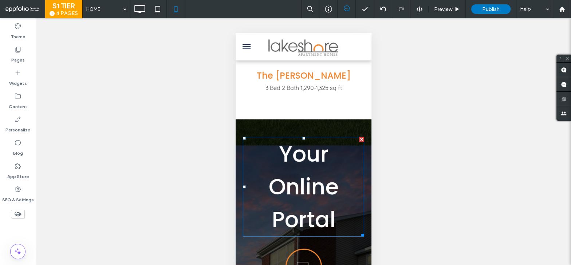
click at [316, 160] on span "our Online Portal" at bounding box center [303, 187] width 70 height 96
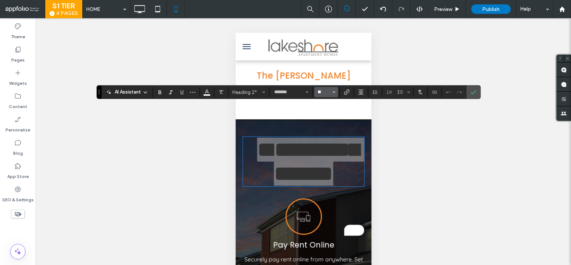
click at [324, 94] on input "**" at bounding box center [324, 92] width 14 height 6
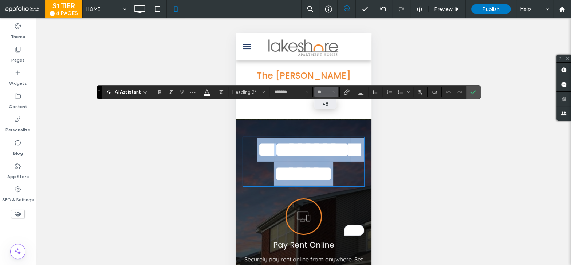
type input "**"
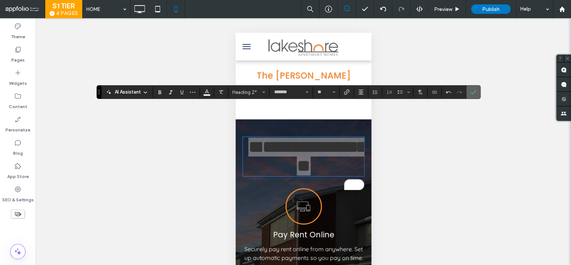
click at [470, 92] on icon "Confirm" at bounding box center [473, 92] width 6 height 6
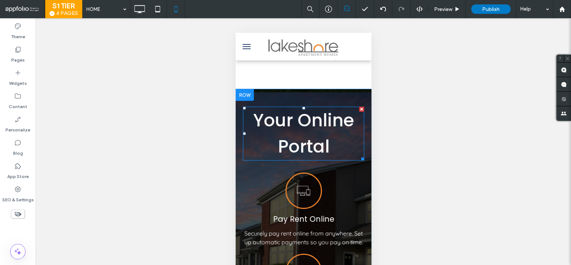
scroll to position [2267, 0]
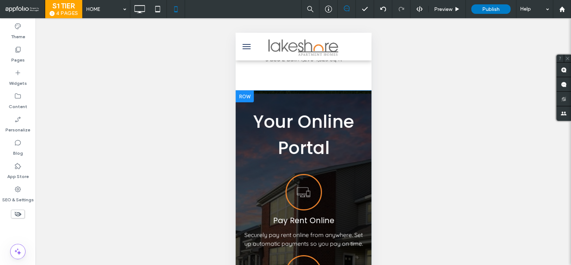
click at [245, 91] on div at bounding box center [244, 97] width 18 height 12
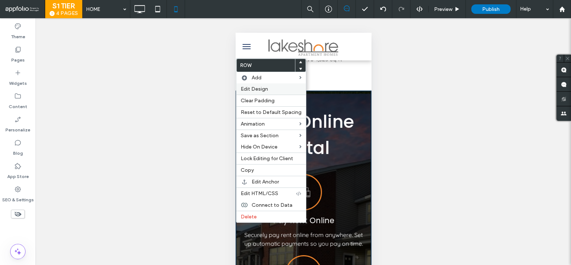
click at [256, 86] on span "Edit Design" at bounding box center [254, 89] width 27 height 6
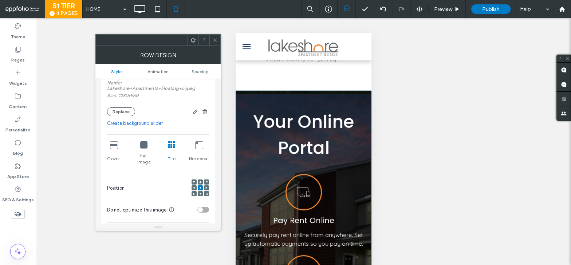
scroll to position [109, 0]
click at [113, 144] on icon at bounding box center [113, 143] width 7 height 7
click at [215, 40] on icon at bounding box center [214, 39] width 5 height 5
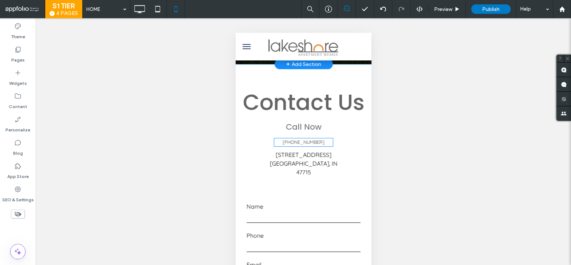
scroll to position [2611, 0]
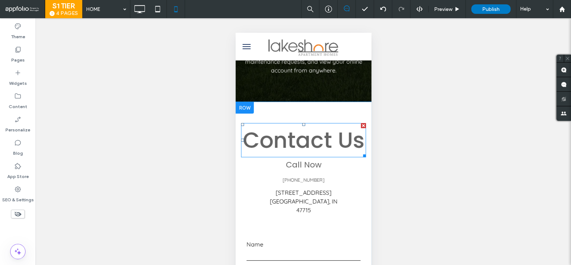
click at [305, 125] on span "Contact Us" at bounding box center [303, 140] width 122 height 31
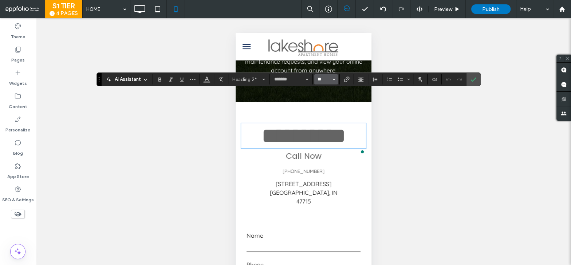
click at [323, 80] on input "**" at bounding box center [324, 79] width 14 height 6
type input "**"
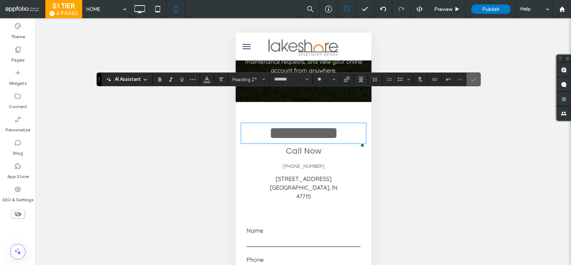
click at [473, 79] on icon "Confirm" at bounding box center [473, 79] width 6 height 6
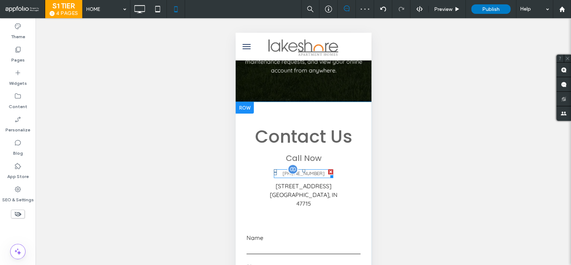
click at [316, 170] on span "[PHONE_NUMBER]" at bounding box center [303, 173] width 42 height 6
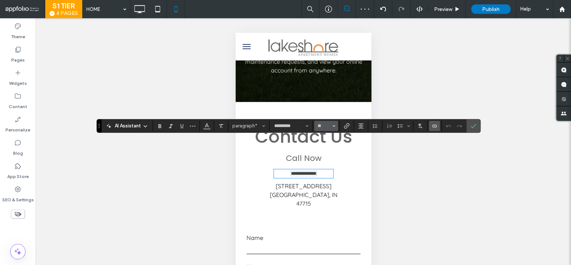
click at [331, 125] on button "**" at bounding box center [326, 126] width 24 height 10
click at [327, 198] on label "16" at bounding box center [325, 199] width 23 height 10
type input "**"
click at [470, 122] on span "Confirm" at bounding box center [471, 125] width 3 height 13
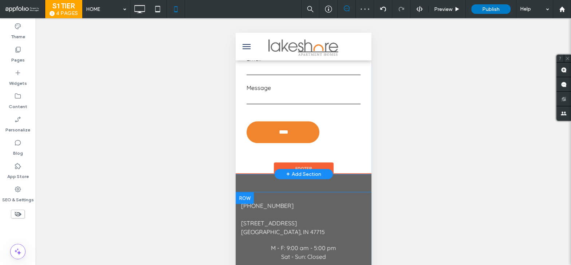
scroll to position [2853, 0]
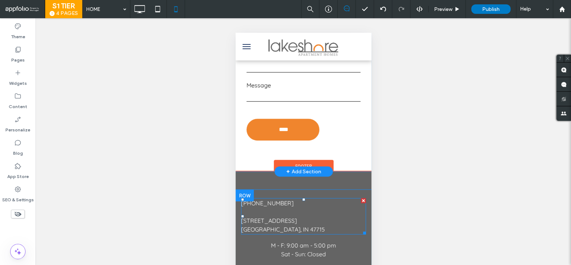
click at [343, 216] on p "[STREET_ADDRESS]" at bounding box center [303, 220] width 125 height 9
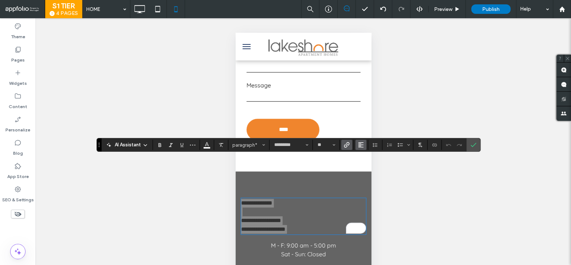
click at [359, 143] on icon "Alignment" at bounding box center [361, 145] width 6 height 6
click at [363, 165] on icon "ui.textEditor.alignment.center" at bounding box center [366, 168] width 6 height 6
click at [470, 147] on icon "Confirm" at bounding box center [473, 145] width 6 height 6
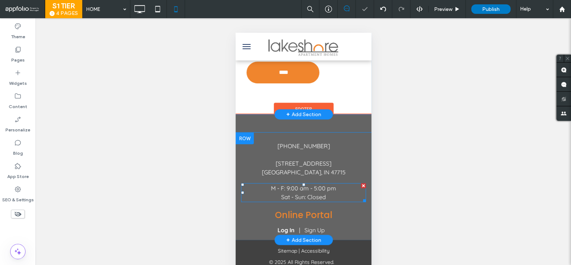
scroll to position [2916, 0]
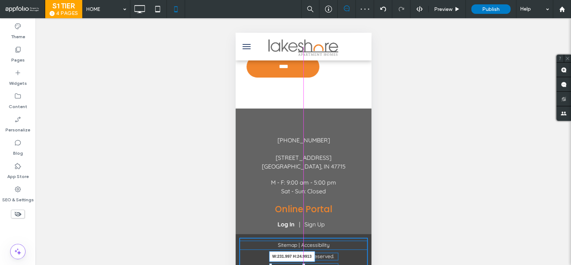
drag, startPoint x: 336, startPoint y: 238, endPoint x: 344, endPoint y: 238, distance: 7.7
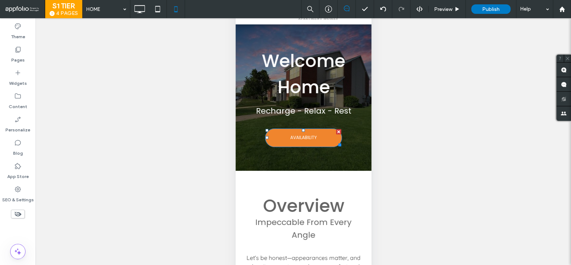
scroll to position [0, 0]
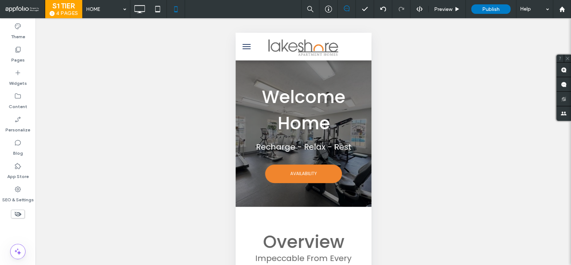
click at [246, 45] on button "menu" at bounding box center [246, 46] width 15 height 15
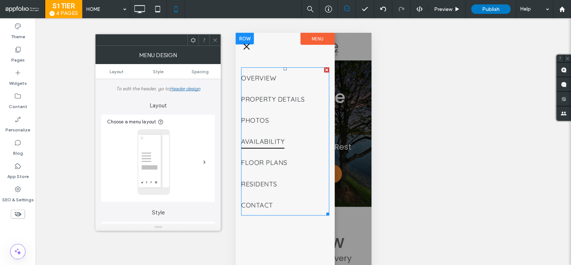
click at [261, 140] on span "AVAILABILITY" at bounding box center [262, 142] width 43 height 14
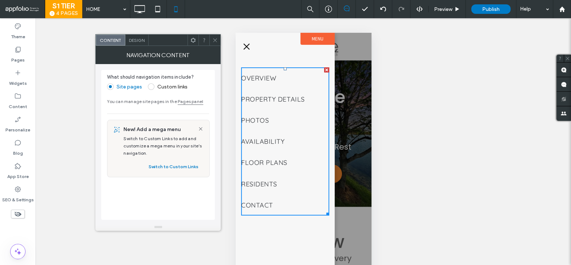
click at [215, 39] on icon at bounding box center [214, 39] width 5 height 5
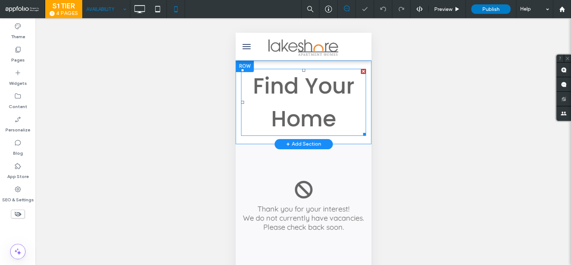
click at [315, 99] on span "Find Your Home" at bounding box center [303, 102] width 101 height 63
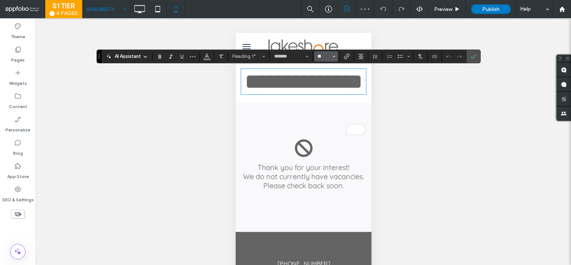
click at [325, 56] on input "**" at bounding box center [324, 57] width 14 height 6
type input "**"
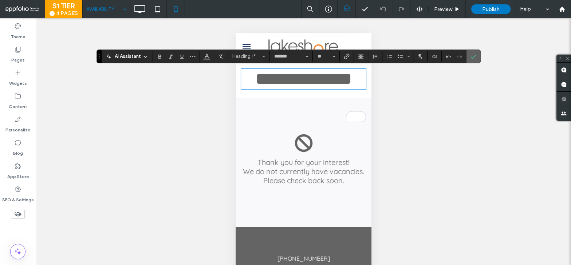
click at [471, 56] on use "Confirm" at bounding box center [473, 56] width 6 height 4
